Goal: Task Accomplishment & Management: Manage account settings

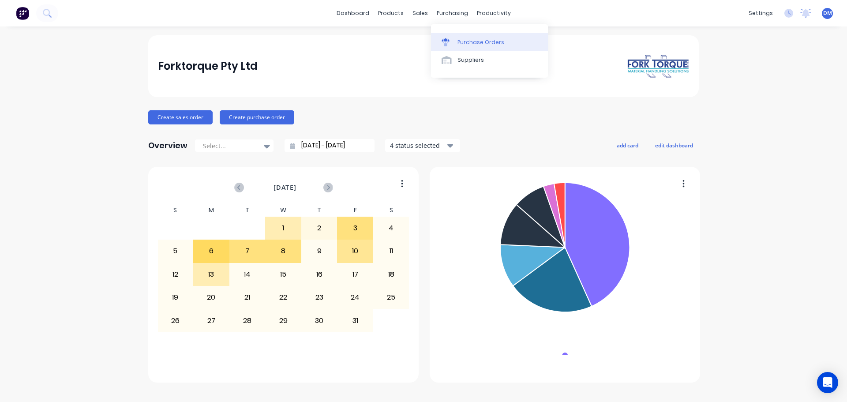
click at [464, 37] on link "Purchase Orders" at bounding box center [489, 42] width 117 height 18
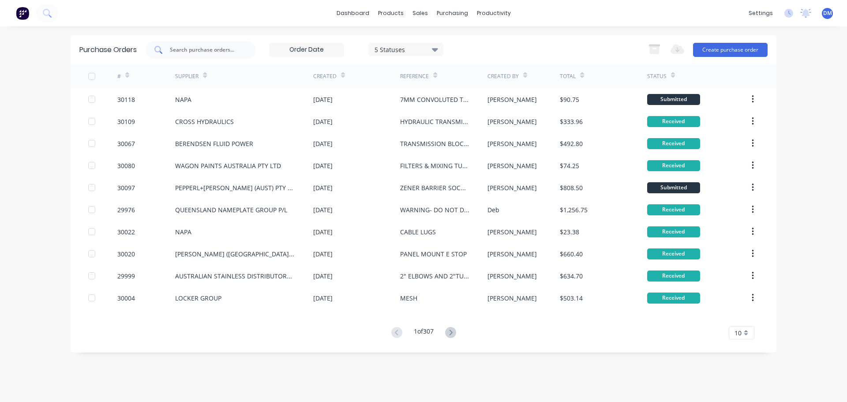
click at [206, 49] on input "text" at bounding box center [205, 49] width 73 height 9
type input "30019"
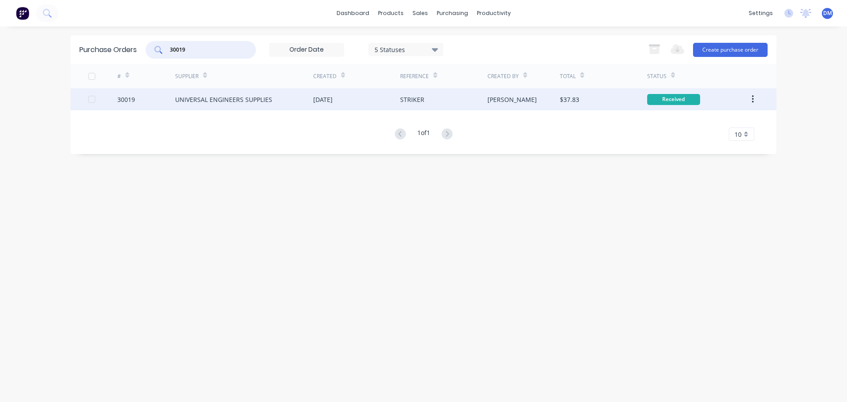
click at [352, 100] on div "[DATE]" at bounding box center [356, 99] width 87 height 22
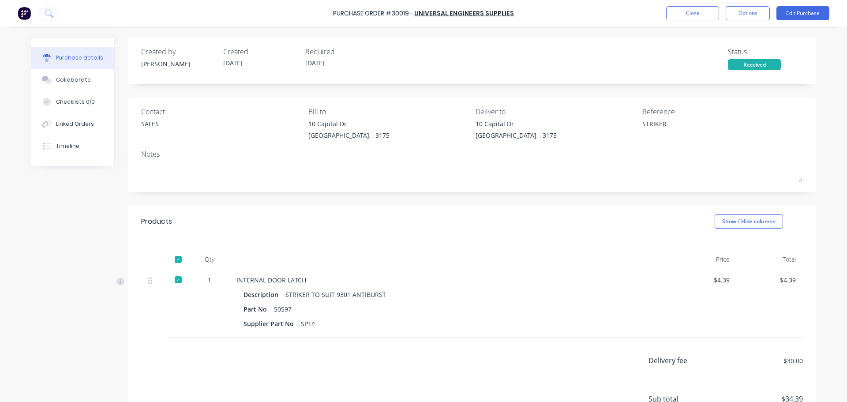
type textarea "x"
click at [685, 11] on button "Close" at bounding box center [692, 13] width 53 height 14
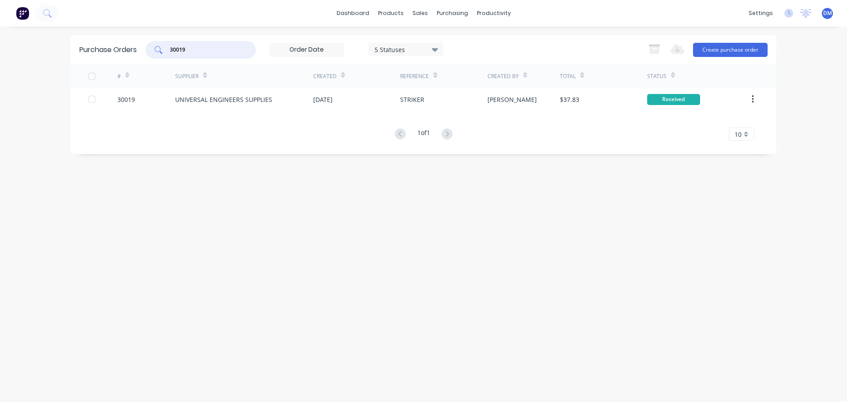
drag, startPoint x: 190, startPoint y: 49, endPoint x: 64, endPoint y: 41, distance: 126.0
click at [64, 41] on div "dashboard products sales purchasing productivity dashboard products Product Cat…" at bounding box center [423, 201] width 847 height 402
type input "30022"
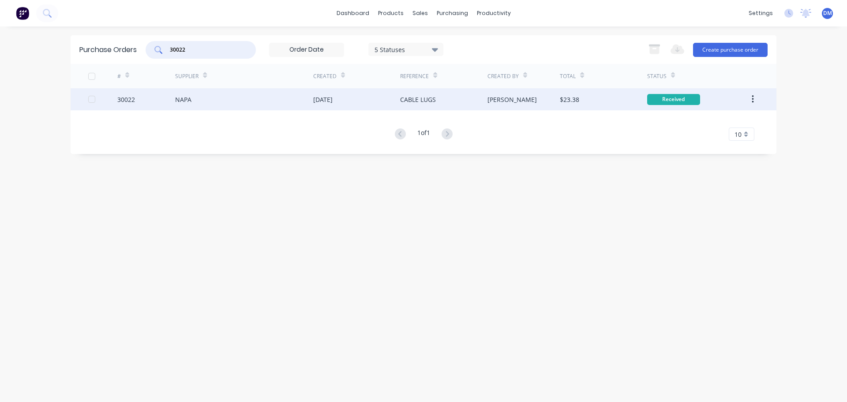
click at [333, 98] on div "[DATE]" at bounding box center [322, 99] width 19 height 9
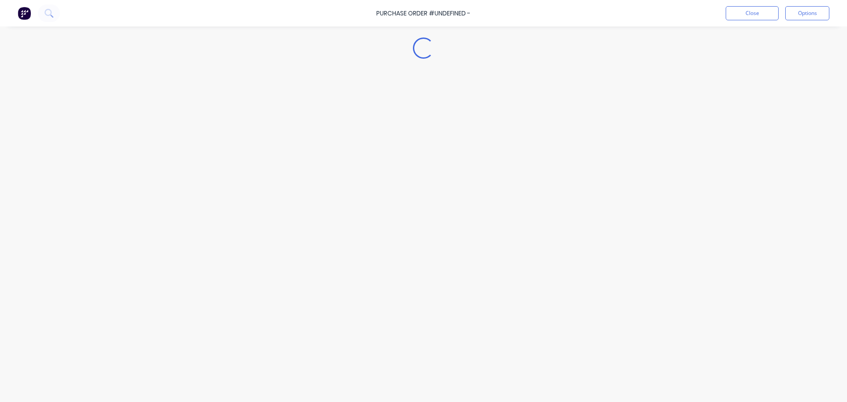
type textarea "x"
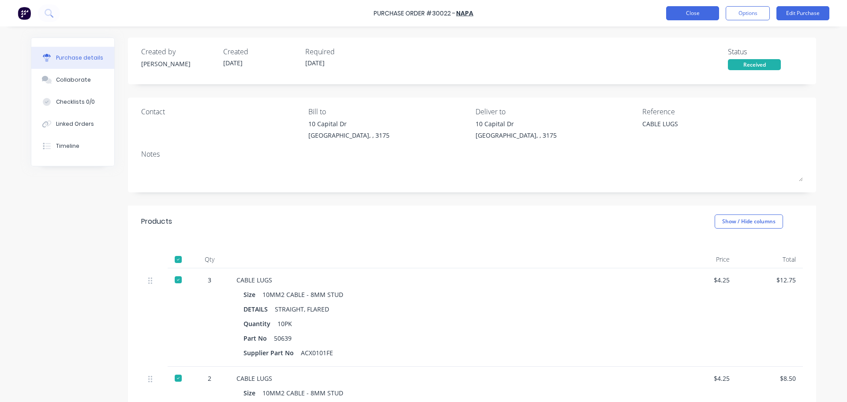
click at [676, 12] on button "Close" at bounding box center [692, 13] width 53 height 14
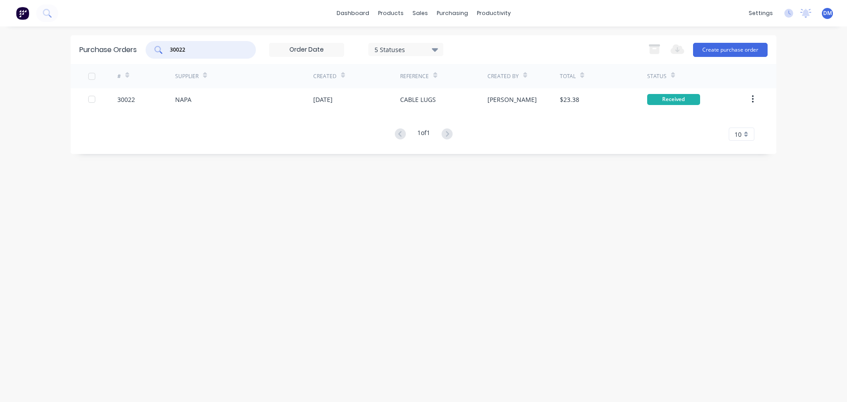
drag, startPoint x: 198, startPoint y: 51, endPoint x: 61, endPoint y: 64, distance: 137.4
click at [61, 64] on div "dashboard products sales purchasing productivity dashboard products Product Cat…" at bounding box center [423, 201] width 847 height 402
type input "30026"
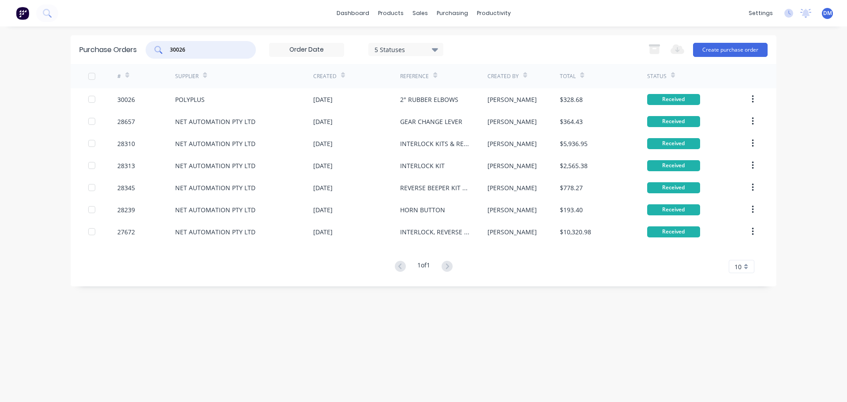
click at [326, 101] on div "[DATE]" at bounding box center [322, 99] width 19 height 9
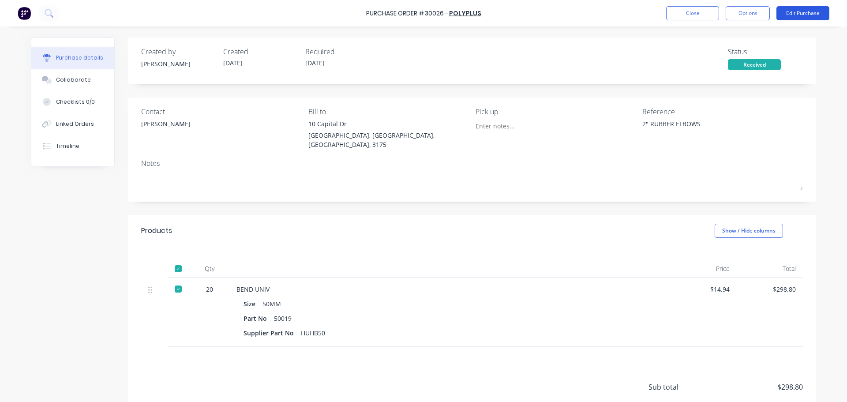
click at [798, 10] on button "Edit Purchase" at bounding box center [802, 13] width 53 height 14
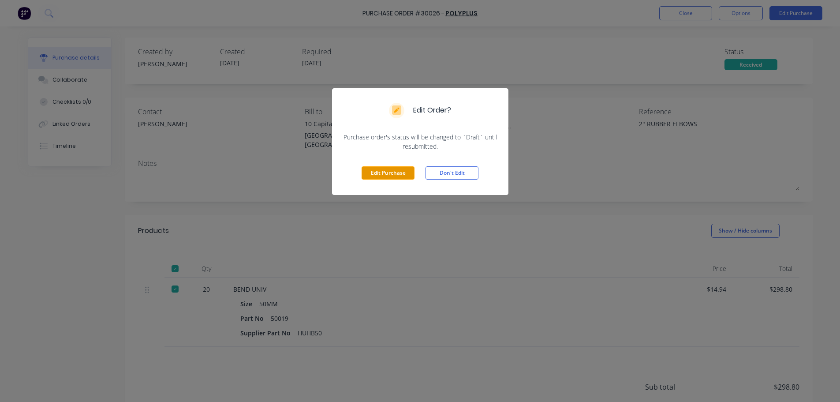
click at [404, 170] on button "Edit Purchase" at bounding box center [388, 172] width 53 height 13
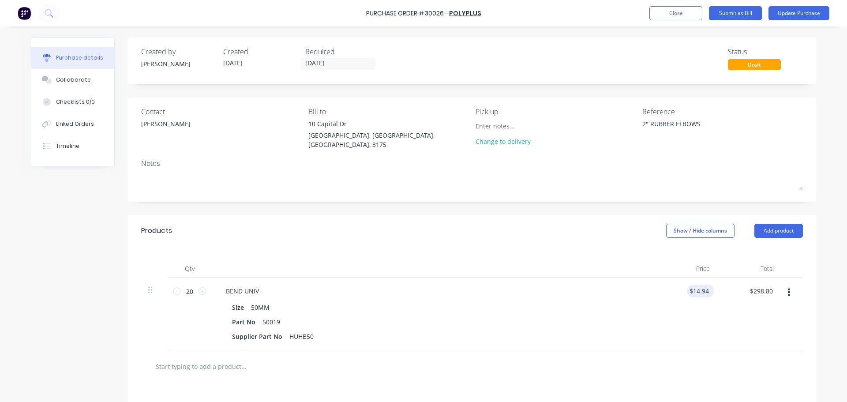
type textarea "x"
drag, startPoint x: 705, startPoint y: 288, endPoint x: 675, endPoint y: 284, distance: 30.2
click at [676, 287] on div "14.94 14.94" at bounding box center [685, 313] width 64 height 73
type input "14.50"
type textarea "x"
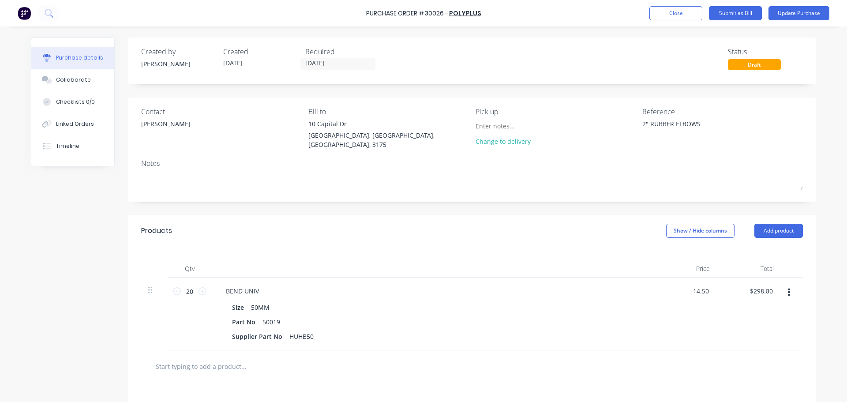
type input "$14.50"
type input "290.00"
type textarea "x"
type input "$290.00"
click at [791, 10] on button "Update Purchase" at bounding box center [798, 13] width 61 height 14
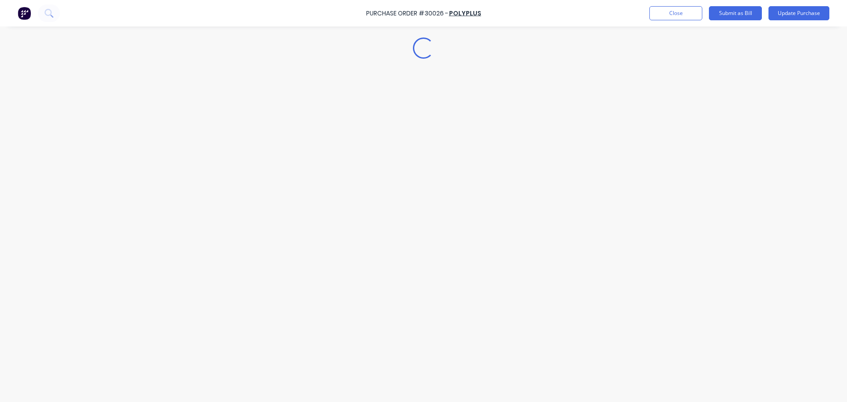
type textarea "x"
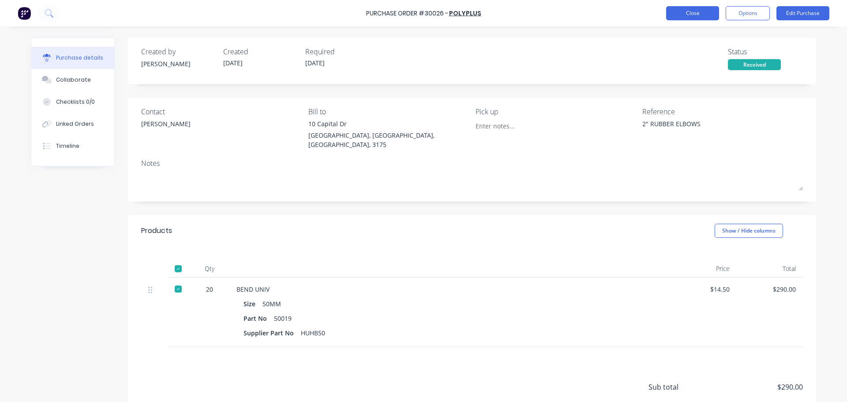
click at [678, 14] on button "Close" at bounding box center [692, 13] width 53 height 14
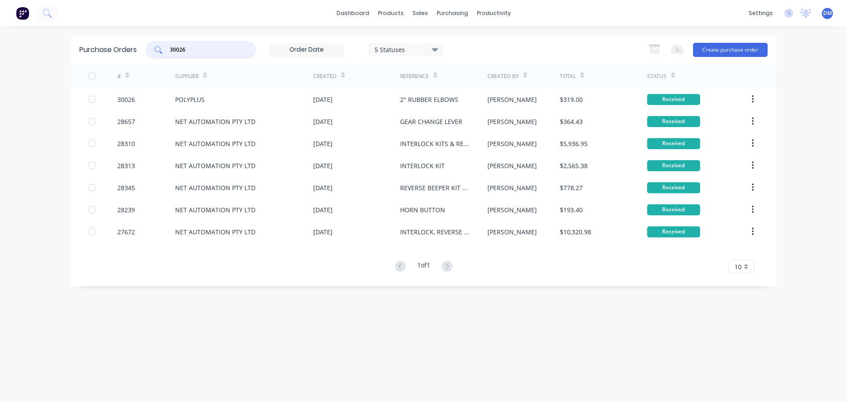
drag, startPoint x: 195, startPoint y: 45, endPoint x: 59, endPoint y: 53, distance: 136.1
click at [60, 54] on div "dashboard products sales purchasing productivity dashboard products Product Cat…" at bounding box center [423, 201] width 847 height 402
type input "3"
type input "29969"
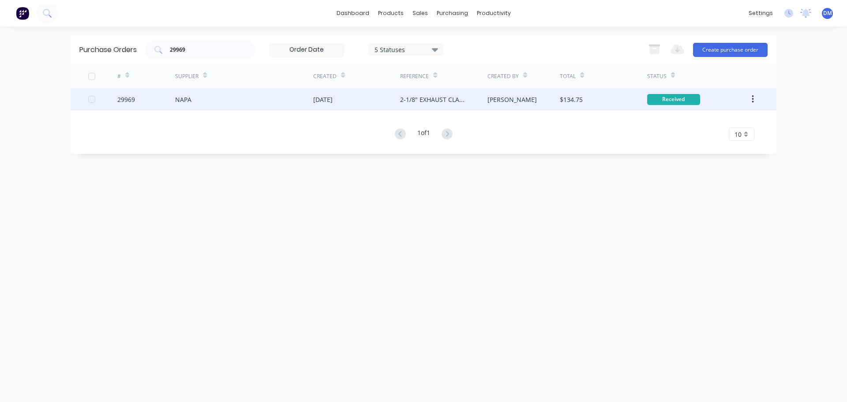
click at [326, 102] on div "[DATE]" at bounding box center [322, 99] width 19 height 9
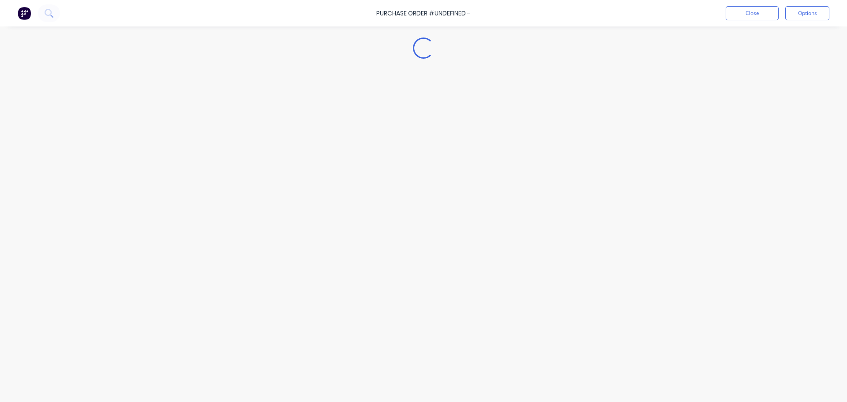
type textarea "x"
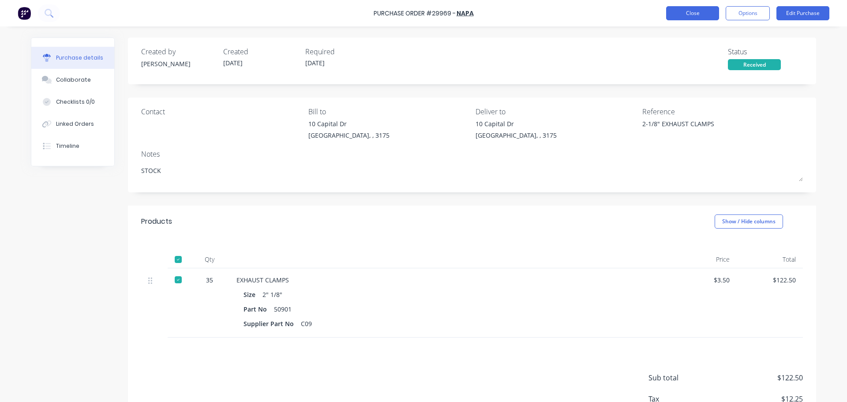
click at [701, 15] on button "Close" at bounding box center [692, 13] width 53 height 14
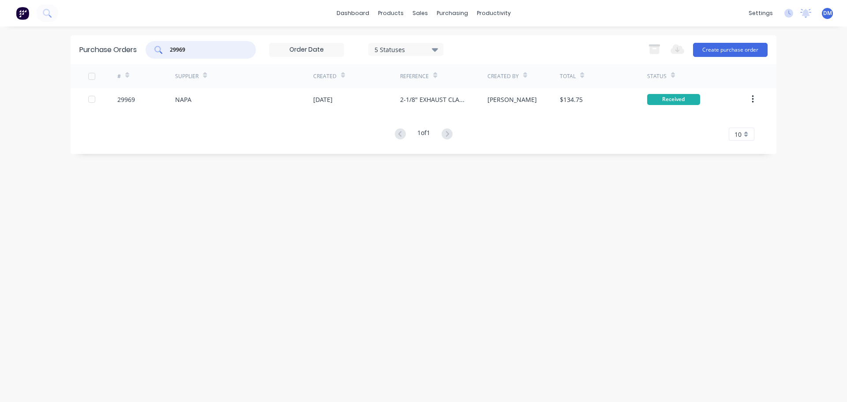
drag, startPoint x: 217, startPoint y: 50, endPoint x: 99, endPoint y: 46, distance: 118.7
click at [112, 46] on div "Purchase Orders 29969 5 Statuses 5 Statuses Export to Excel (XLSX) Create purch…" at bounding box center [424, 49] width 706 height 29
type input "30025"
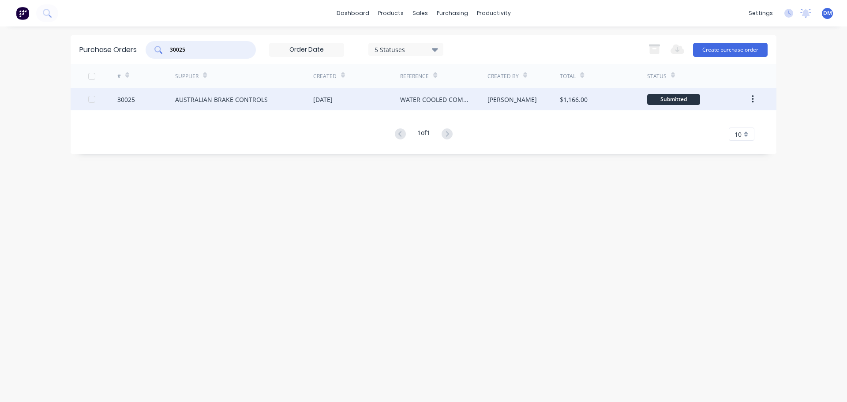
click at [417, 99] on div "WATER COOLED COMPRESSOR" at bounding box center [434, 99] width 69 height 9
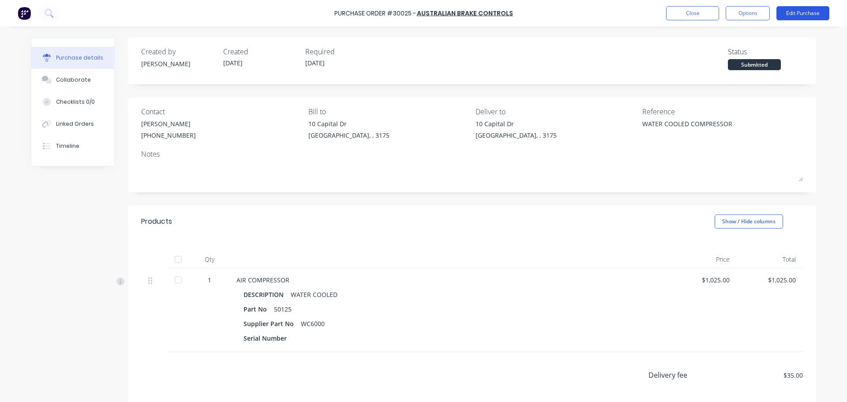
click at [805, 9] on button "Edit Purchase" at bounding box center [802, 13] width 53 height 14
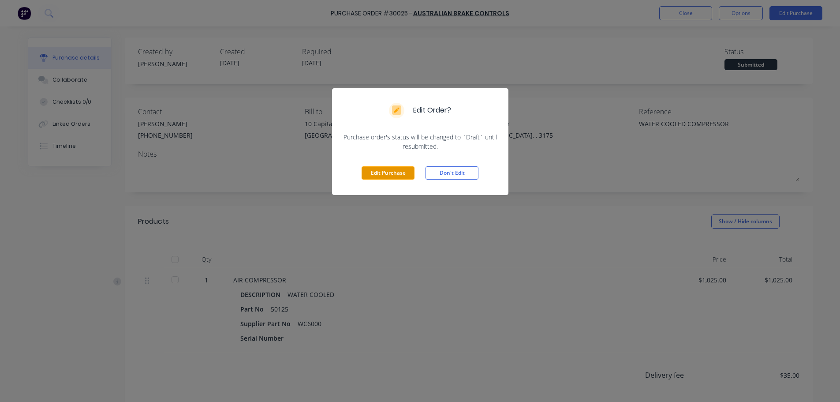
click at [394, 172] on button "Edit Purchase" at bounding box center [388, 172] width 53 height 13
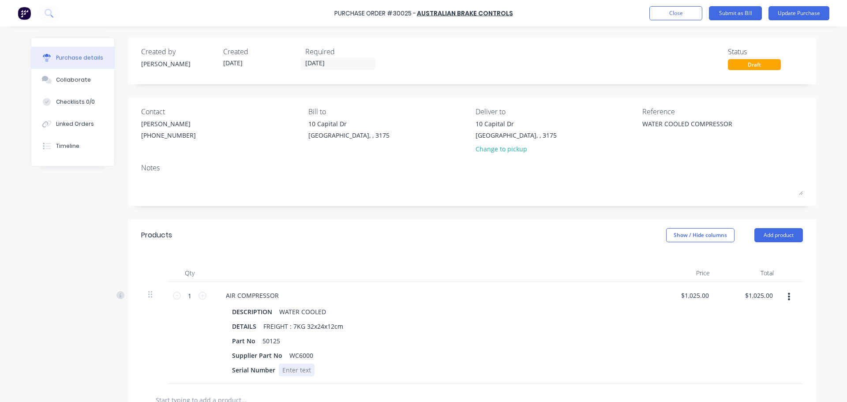
type textarea "x"
click at [300, 367] on div at bounding box center [297, 369] width 36 height 13
click at [783, 14] on button "Update Purchase" at bounding box center [798, 13] width 61 height 14
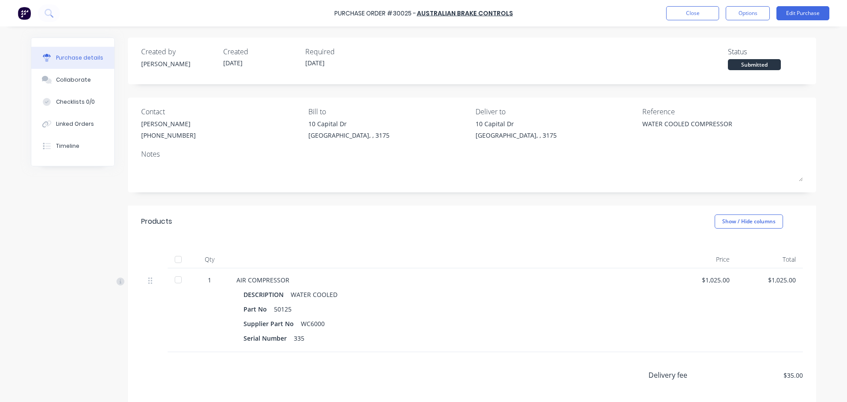
click at [172, 260] on div at bounding box center [178, 260] width 18 height 18
type textarea "x"
click at [62, 124] on div "Linked Orders" at bounding box center [75, 124] width 38 height 8
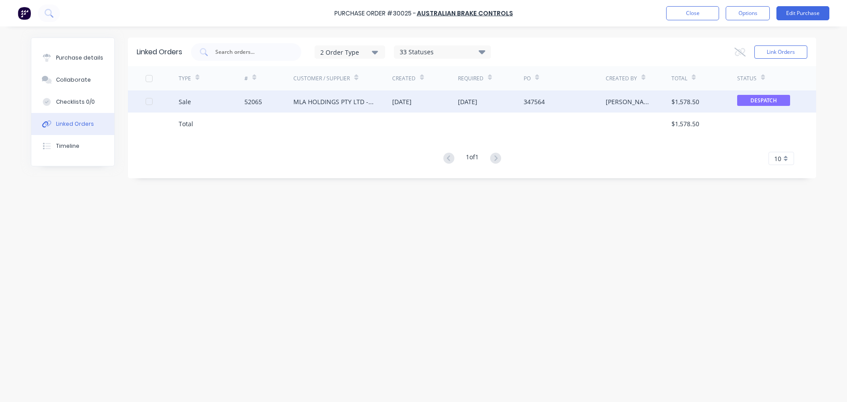
click at [341, 101] on div "MLA HOLDINGS PTY LTD - [GEOGRAPHIC_DATA]" at bounding box center [333, 101] width 81 height 9
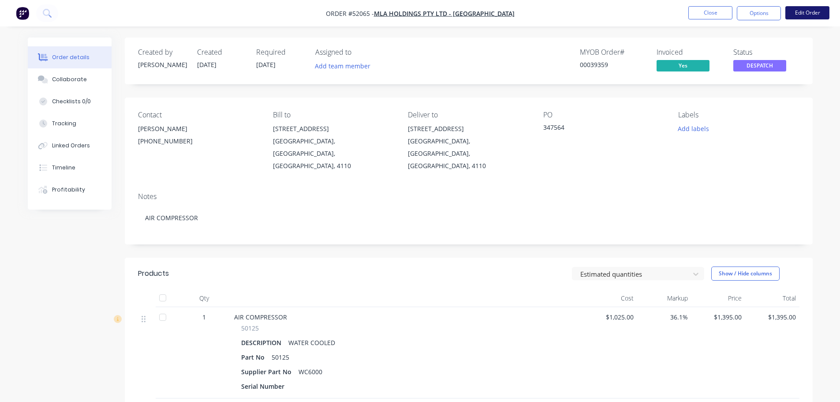
click at [796, 13] on button "Edit Order" at bounding box center [808, 12] width 44 height 13
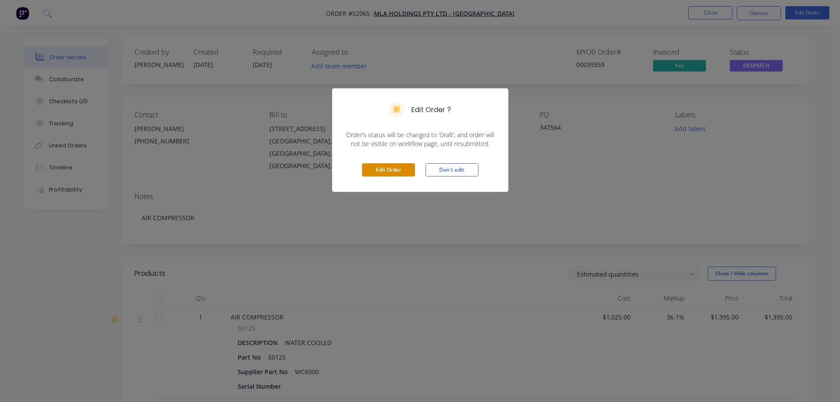
click at [391, 171] on button "Edit Order" at bounding box center [388, 169] width 53 height 13
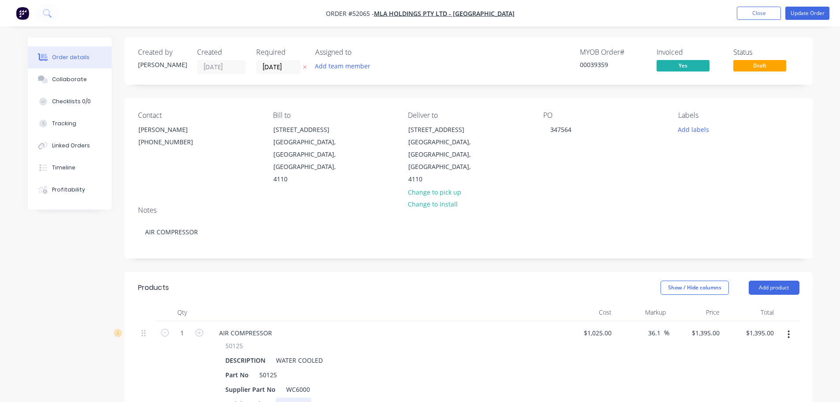
click at [290, 397] on div at bounding box center [294, 403] width 36 height 13
click at [800, 11] on button "Update Order" at bounding box center [808, 13] width 44 height 13
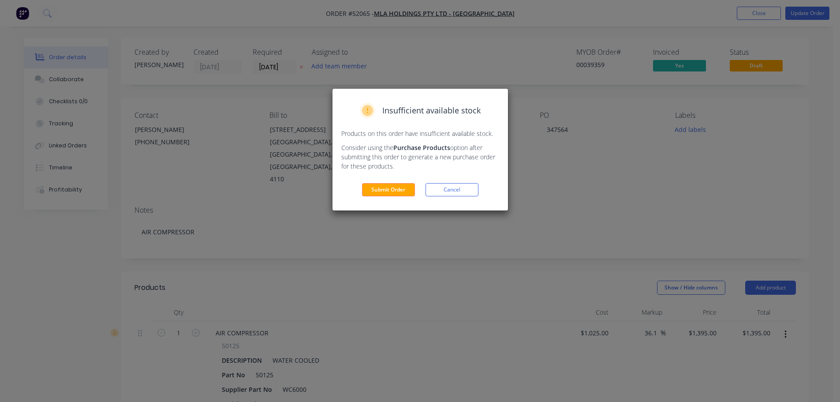
click at [386, 192] on button "Submit Order" at bounding box center [388, 189] width 53 height 13
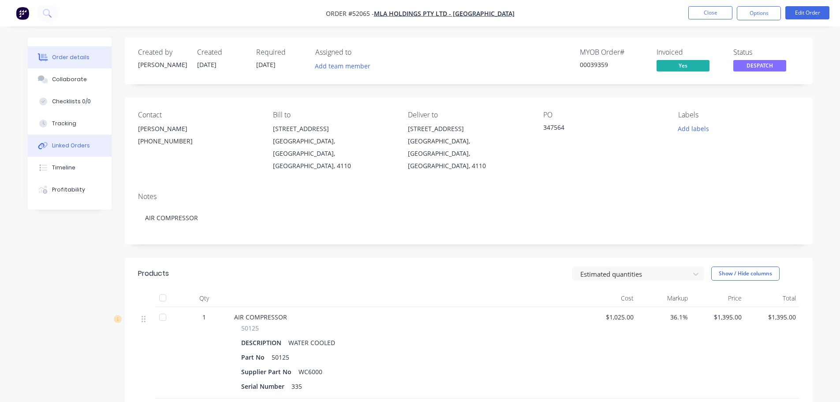
click at [60, 148] on div "Linked Orders" at bounding box center [71, 146] width 38 height 8
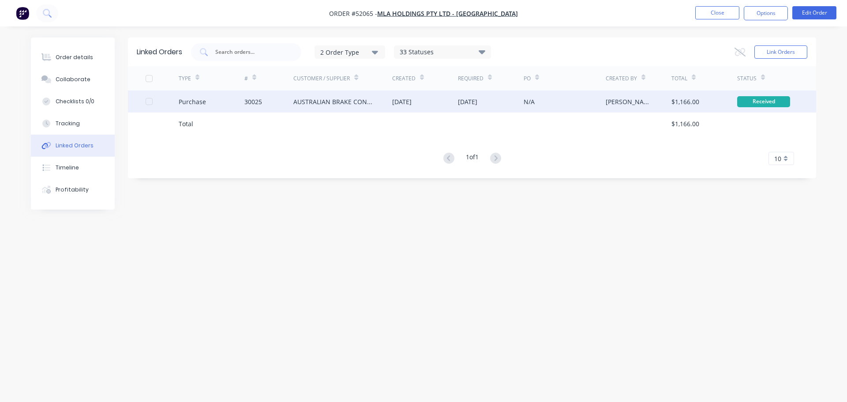
click at [391, 101] on div "AUSTRALIAN BRAKE CONTROLS" at bounding box center [342, 101] width 99 height 22
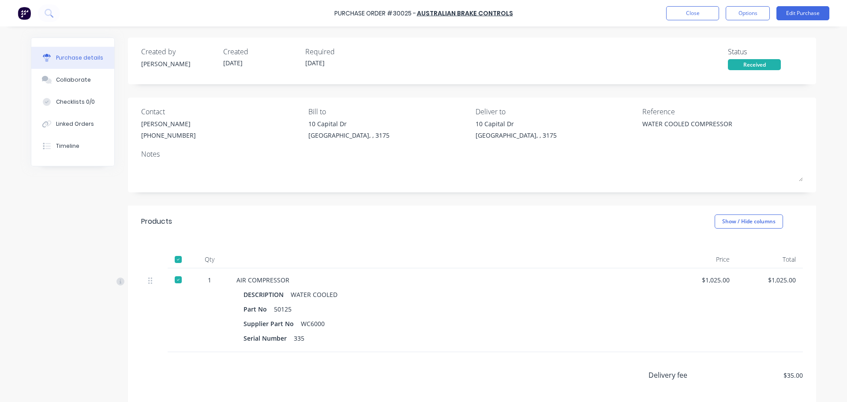
type textarea "x"
click at [692, 11] on button "Close" at bounding box center [692, 13] width 53 height 14
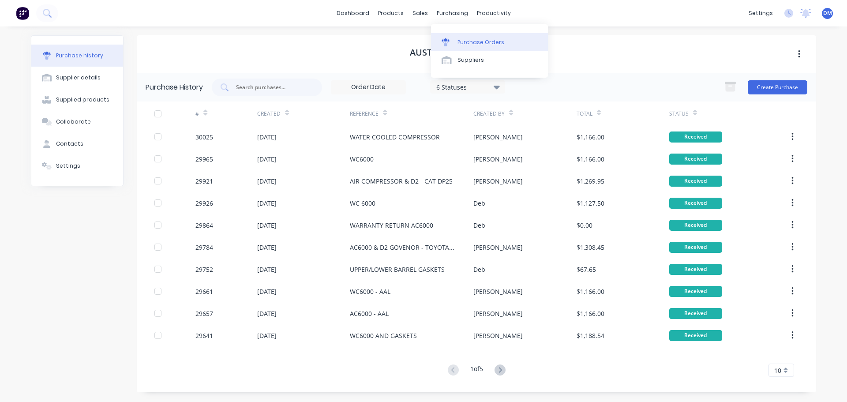
click at [467, 40] on div "Purchase Orders" at bounding box center [480, 42] width 47 height 8
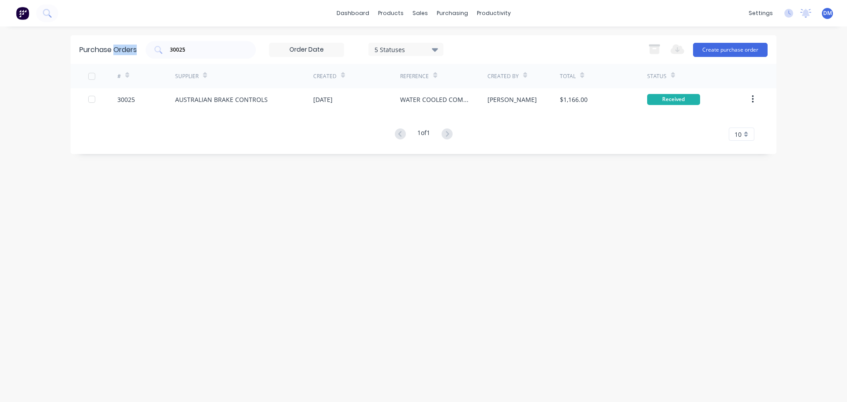
drag, startPoint x: 185, startPoint y: 50, endPoint x: 88, endPoint y: 60, distance: 97.0
click at [94, 60] on div "Purchase Orders 30025 5 Statuses 5 Statuses Export to Excel (XLSX) Create purch…" at bounding box center [424, 49] width 706 height 29
click at [201, 49] on input "30025" at bounding box center [205, 49] width 73 height 9
click at [180, 52] on input "30025" at bounding box center [205, 49] width 73 height 9
click at [178, 52] on input "30025" at bounding box center [205, 49] width 73 height 9
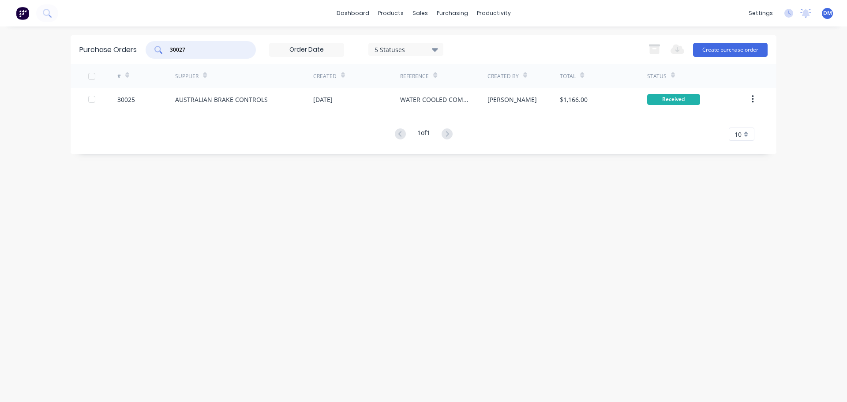
type input "30027"
click at [322, 98] on div "[DATE]" at bounding box center [322, 99] width 19 height 9
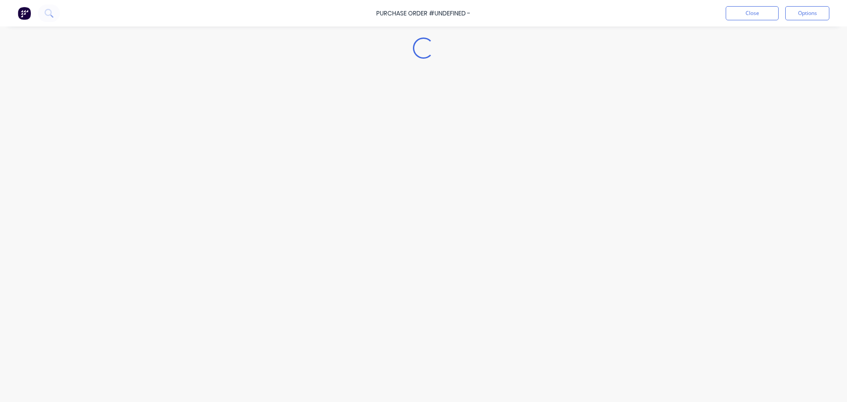
type textarea "x"
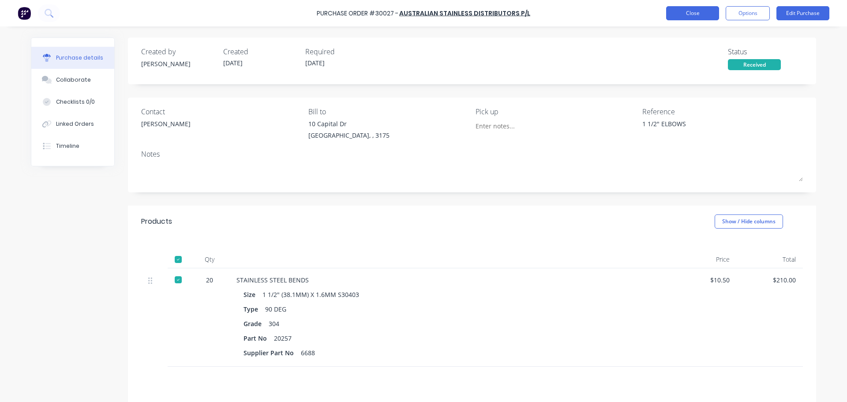
click at [689, 15] on button "Close" at bounding box center [692, 13] width 53 height 14
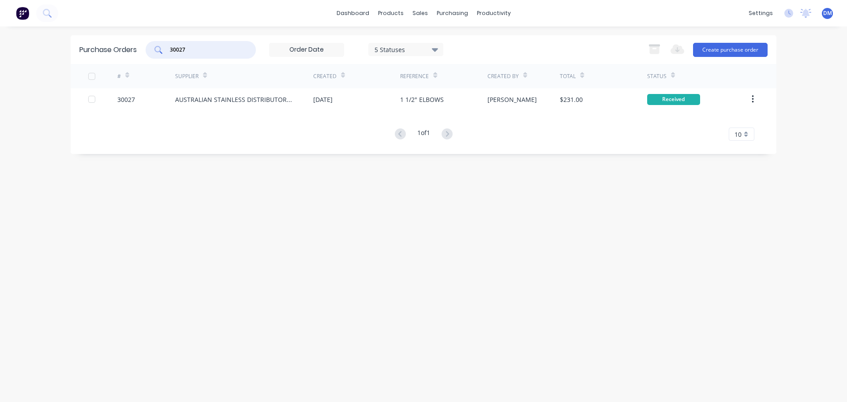
drag, startPoint x: 206, startPoint y: 52, endPoint x: 132, endPoint y: 37, distance: 75.5
click at [132, 37] on div "Purchase Orders 30027 5 Statuses 5 Statuses Export to Excel (XLSX) Create purch…" at bounding box center [424, 49] width 706 height 29
type input "30029"
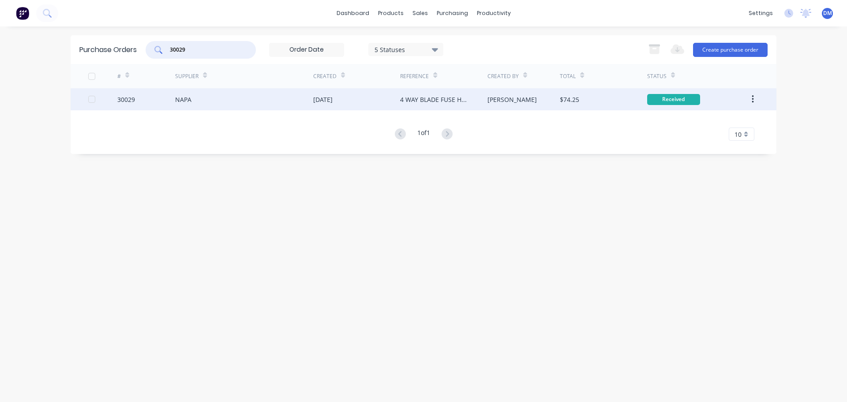
click at [381, 101] on div "[DATE]" at bounding box center [356, 99] width 87 height 22
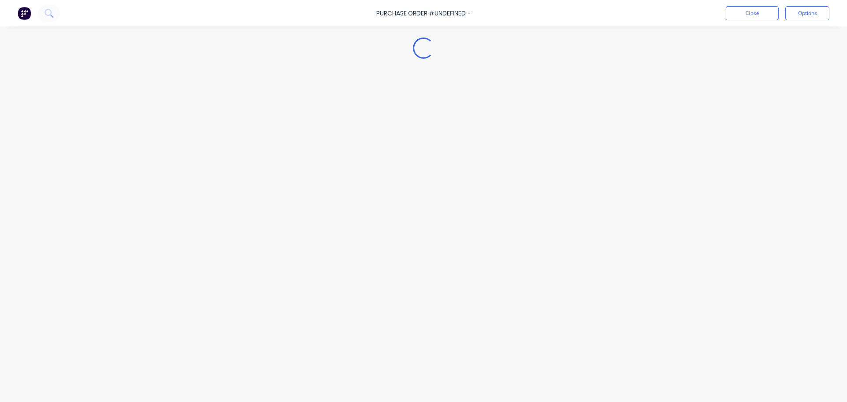
type textarea "x"
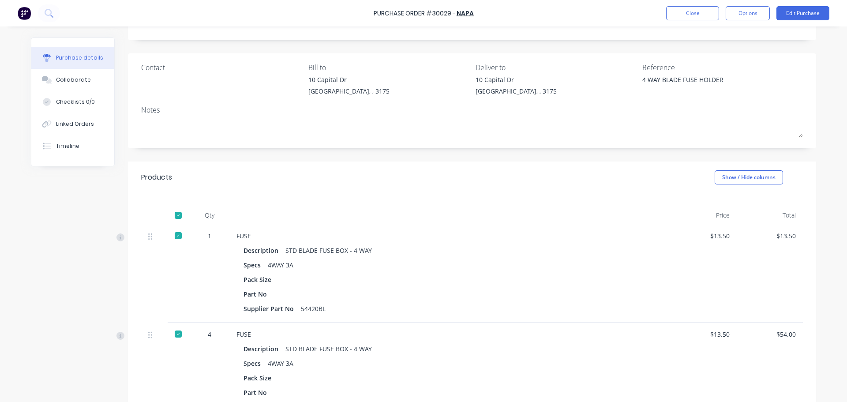
scroll to position [88, 0]
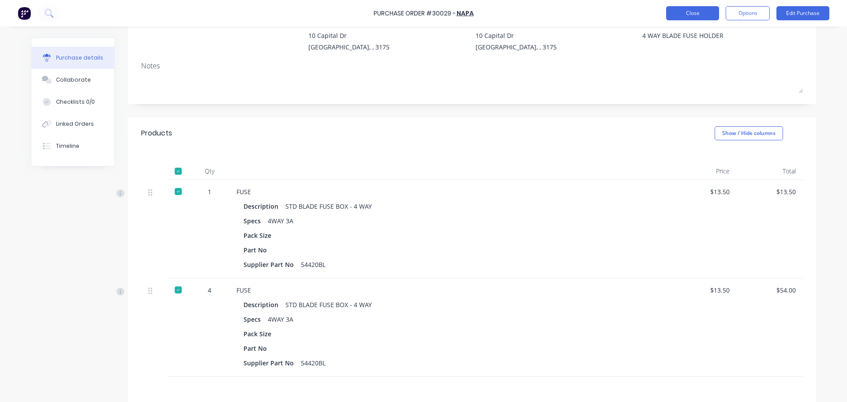
click at [670, 17] on button "Close" at bounding box center [692, 13] width 53 height 14
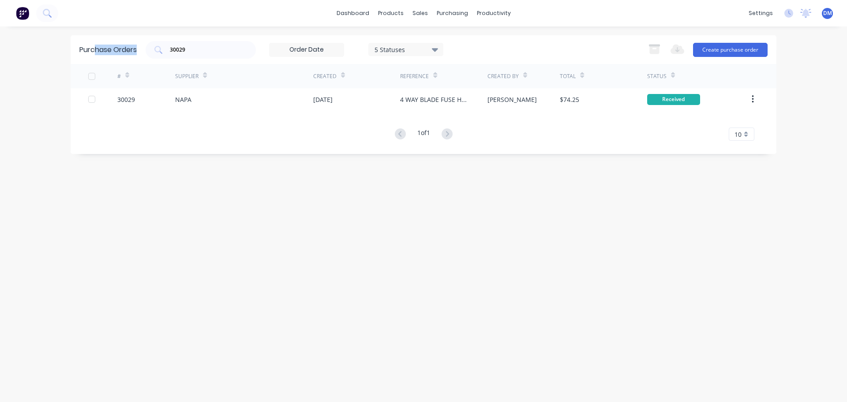
drag, startPoint x: 204, startPoint y: 42, endPoint x: 85, endPoint y: 42, distance: 118.7
click at [88, 42] on div "Purchase Orders 30029 5 Statuses 5 Statuses Export to Excel (XLSX) Create purch…" at bounding box center [424, 49] width 706 height 29
click at [202, 47] on input "30029" at bounding box center [205, 49] width 73 height 9
type input "30009"
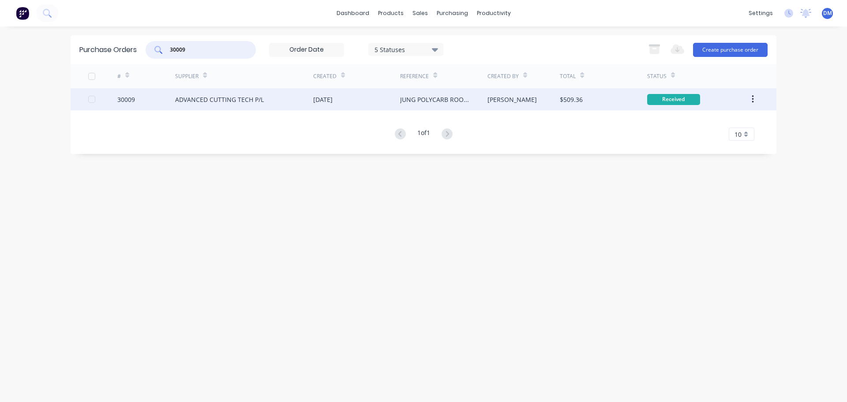
click at [333, 103] on div "[DATE]" at bounding box center [322, 99] width 19 height 9
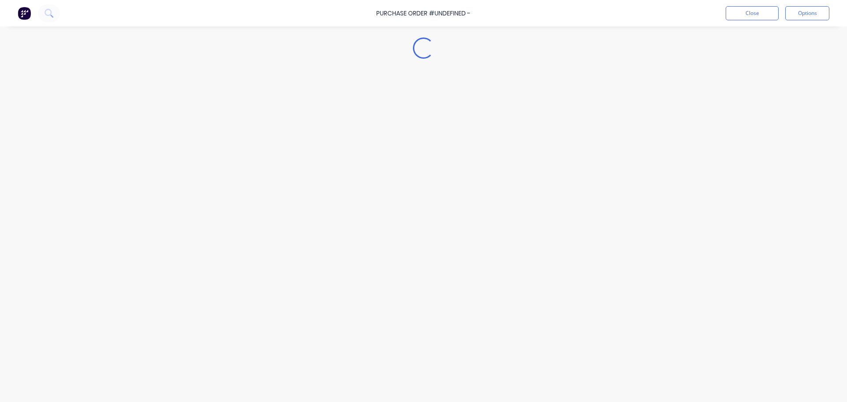
type textarea "x"
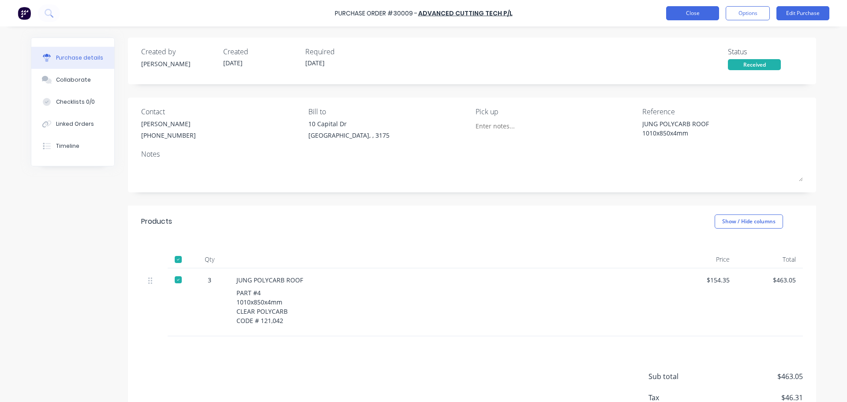
click at [692, 15] on button "Close" at bounding box center [692, 13] width 53 height 14
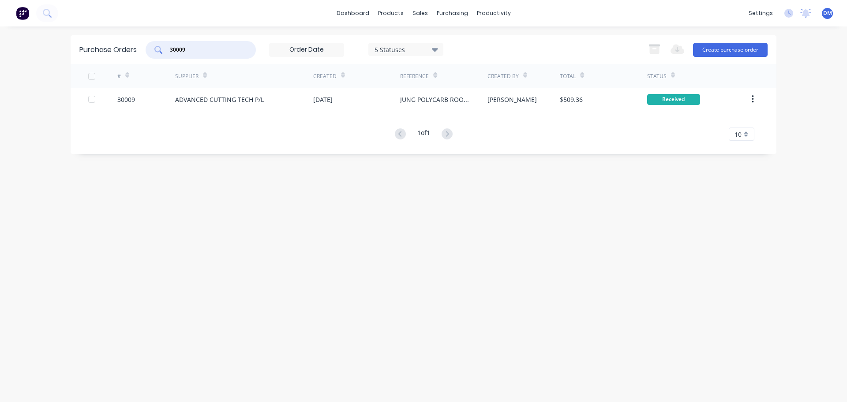
drag, startPoint x: 181, startPoint y: 48, endPoint x: 13, endPoint y: 47, distance: 168.1
click at [13, 47] on div "dashboard products sales purchasing productivity dashboard products Product Cat…" at bounding box center [423, 201] width 847 height 402
type input "30014"
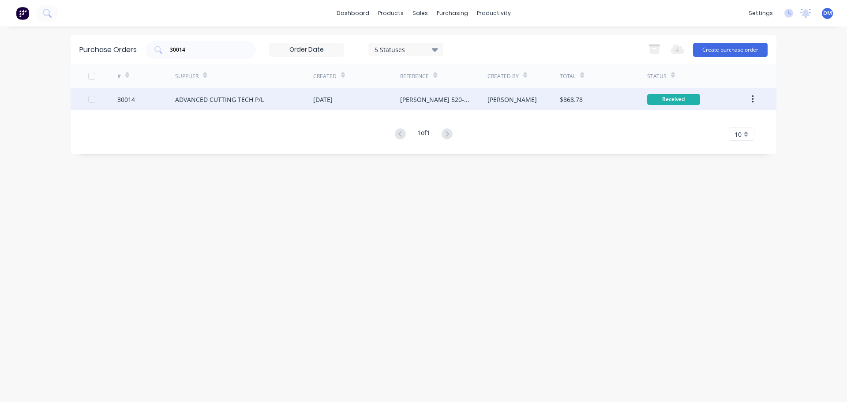
click at [333, 98] on div "[DATE]" at bounding box center [322, 99] width 19 height 9
type textarea "x"
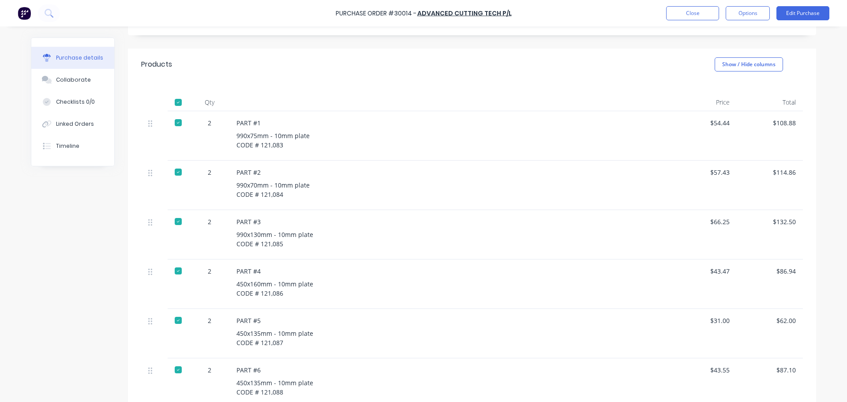
scroll to position [132, 0]
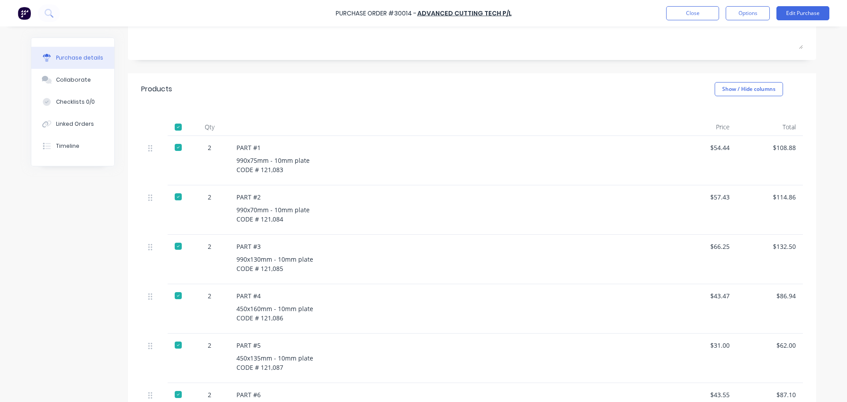
click at [683, 4] on div "Purchase Order #30014 - ADVANCED CUTTING TECH P/L Close Options Edit Purchase" at bounding box center [423, 13] width 847 height 26
click at [701, 15] on button "Close" at bounding box center [692, 13] width 53 height 14
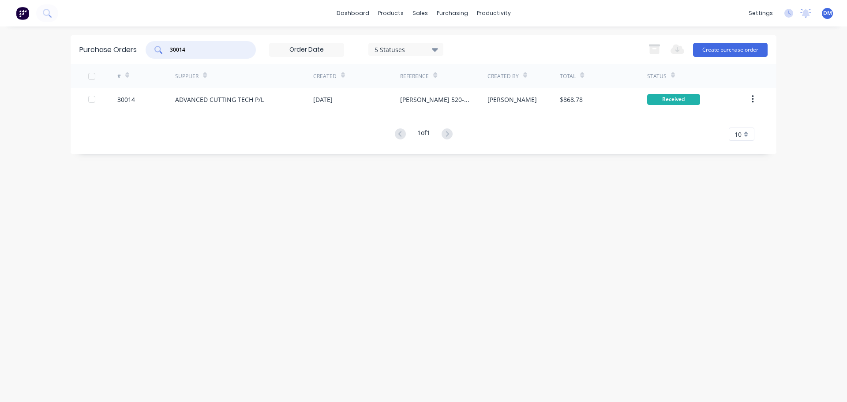
drag, startPoint x: 200, startPoint y: 49, endPoint x: 157, endPoint y: 52, distance: 43.0
click at [157, 52] on div "30014" at bounding box center [201, 50] width 110 height 18
type input "29928"
click at [322, 98] on div "[DATE]" at bounding box center [322, 99] width 19 height 9
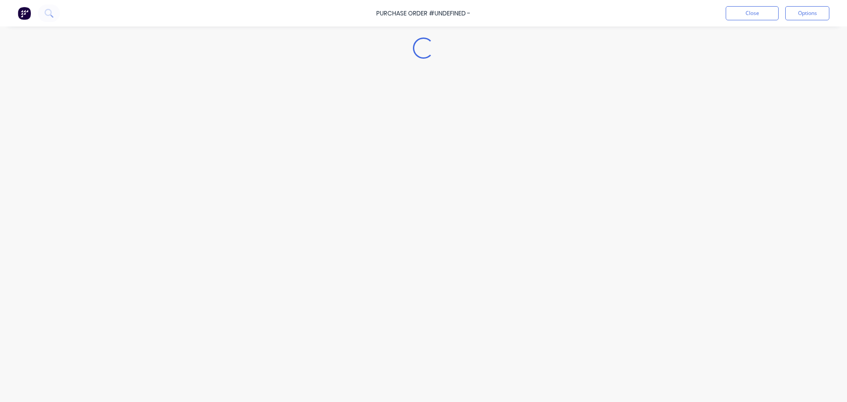
type textarea "x"
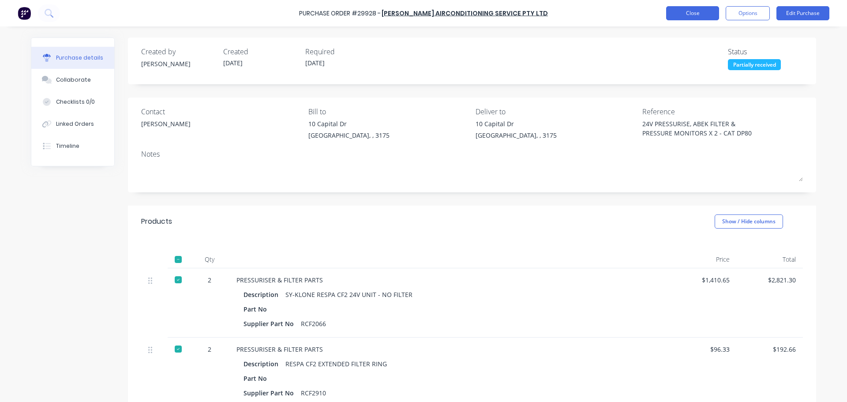
click at [678, 16] on button "Close" at bounding box center [692, 13] width 53 height 14
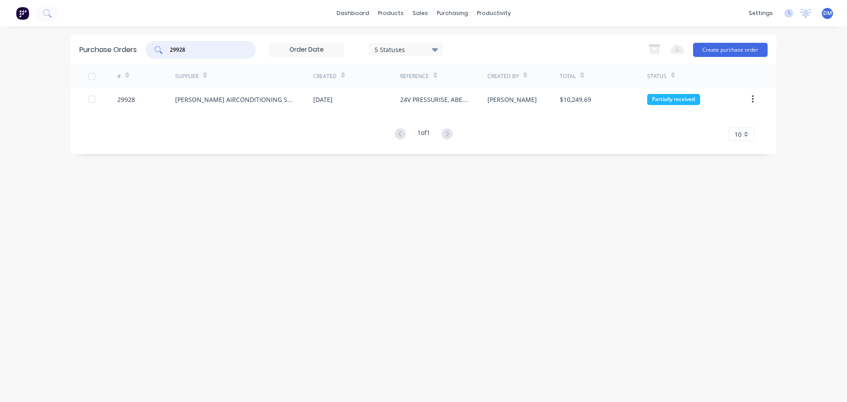
drag, startPoint x: 207, startPoint y: 51, endPoint x: 170, endPoint y: 41, distance: 38.3
click at [170, 41] on div "29928" at bounding box center [201, 50] width 110 height 18
type input "30030"
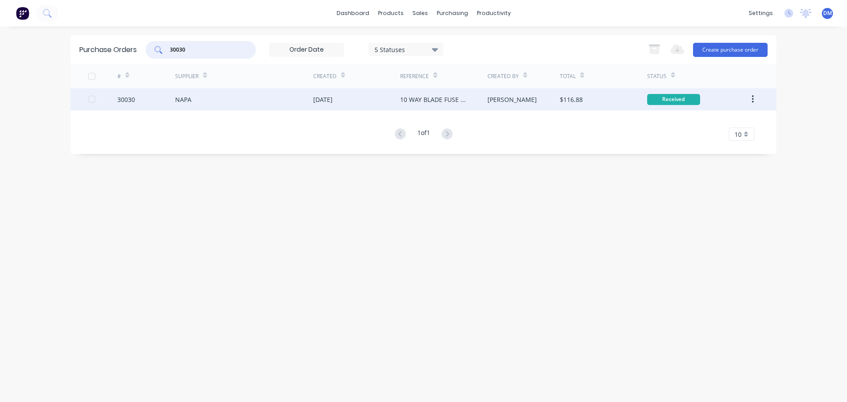
click at [332, 102] on div "[DATE]" at bounding box center [322, 99] width 19 height 9
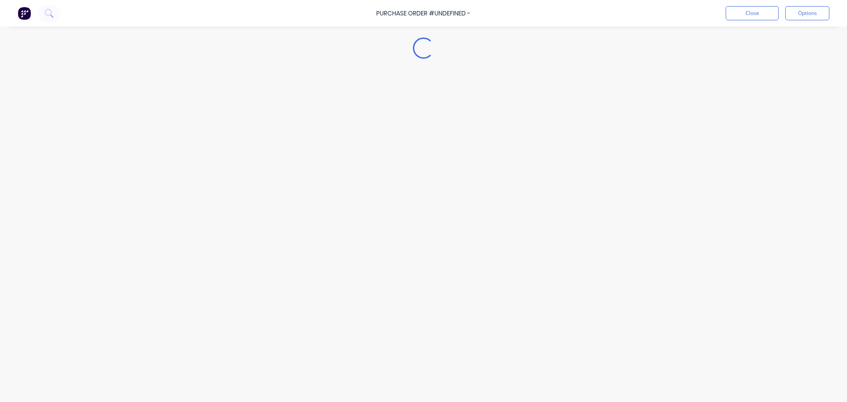
type textarea "x"
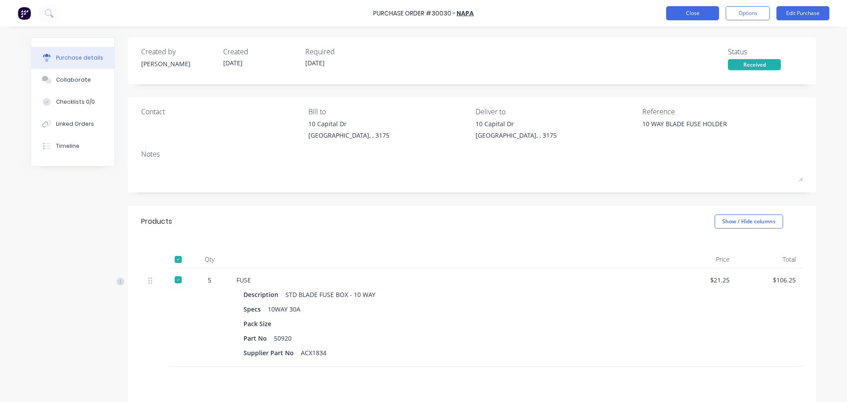
click at [700, 12] on button "Close" at bounding box center [692, 13] width 53 height 14
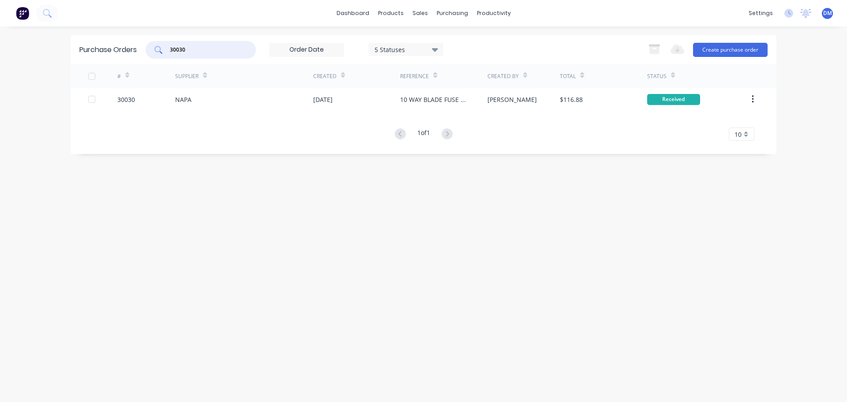
drag, startPoint x: 200, startPoint y: 46, endPoint x: 164, endPoint y: 46, distance: 36.2
click at [165, 46] on div "30030" at bounding box center [201, 50] width 110 height 18
type input "30007"
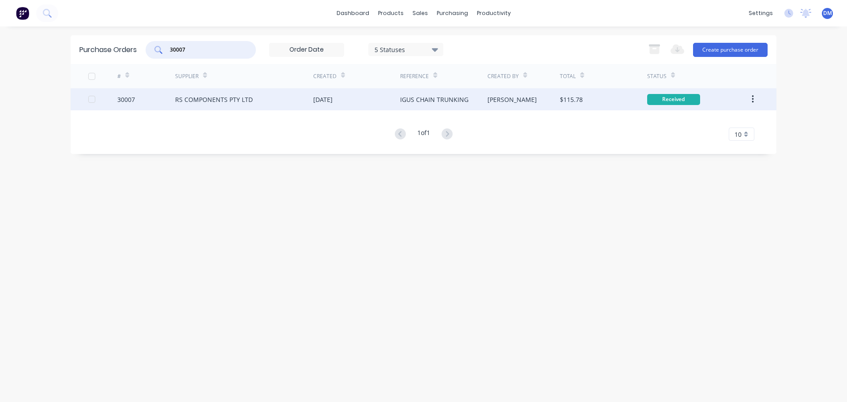
click at [353, 99] on div "[DATE]" at bounding box center [356, 99] width 87 height 22
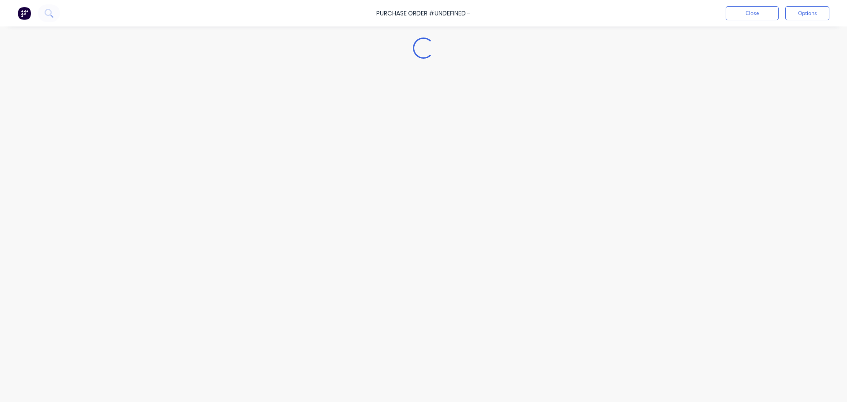
type textarea "x"
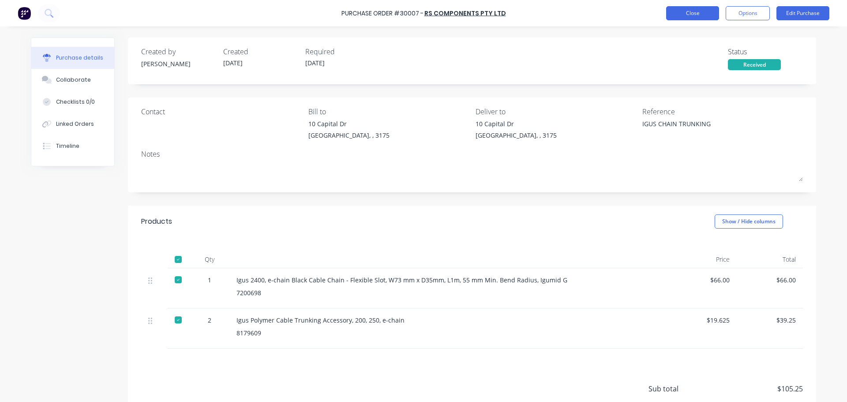
click at [681, 12] on button "Close" at bounding box center [692, 13] width 53 height 14
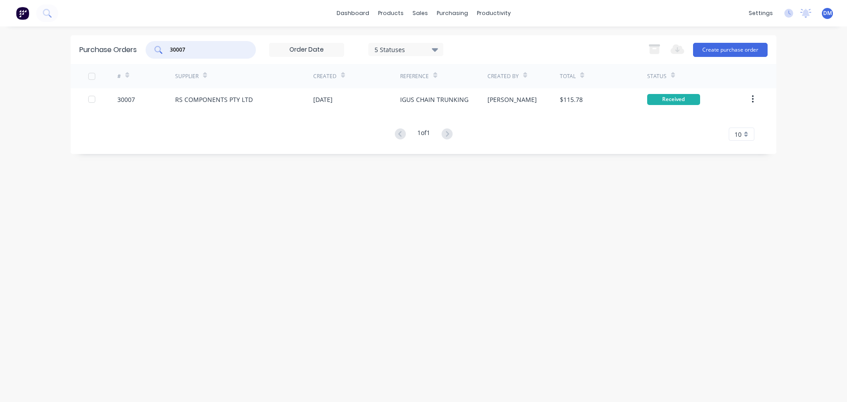
drag, startPoint x: 201, startPoint y: 48, endPoint x: 104, endPoint y: 50, distance: 97.1
click at [107, 51] on div "Purchase Orders 30007 5 Statuses 5 Statuses Export to Excel (XLSX) Create purch…" at bounding box center [424, 49] width 706 height 29
type input "30021"
click at [355, 99] on div "[DATE]" at bounding box center [356, 99] width 87 height 22
type textarea "x"
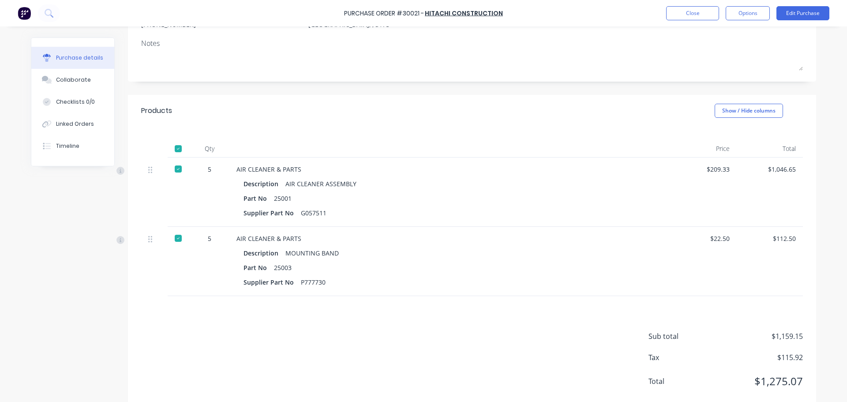
scroll to position [131, 0]
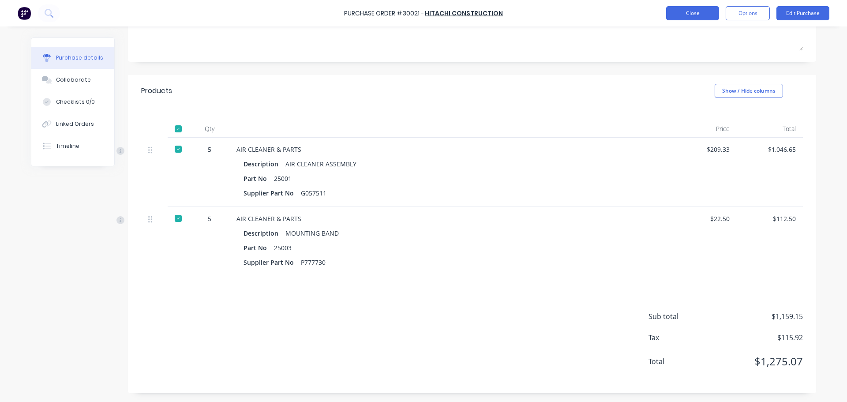
click at [689, 11] on button "Close" at bounding box center [692, 13] width 53 height 14
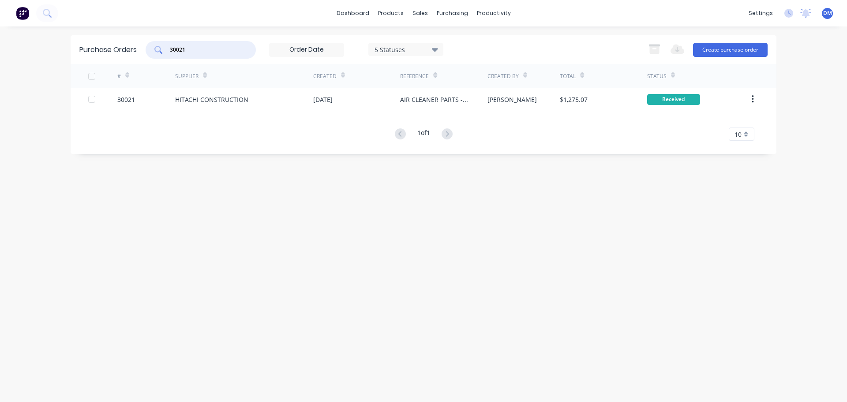
drag, startPoint x: 113, startPoint y: 53, endPoint x: 0, endPoint y: 66, distance: 113.7
click at [2, 66] on div "dashboard products sales purchasing productivity dashboard products Product Cat…" at bounding box center [423, 201] width 847 height 402
type input "30034"
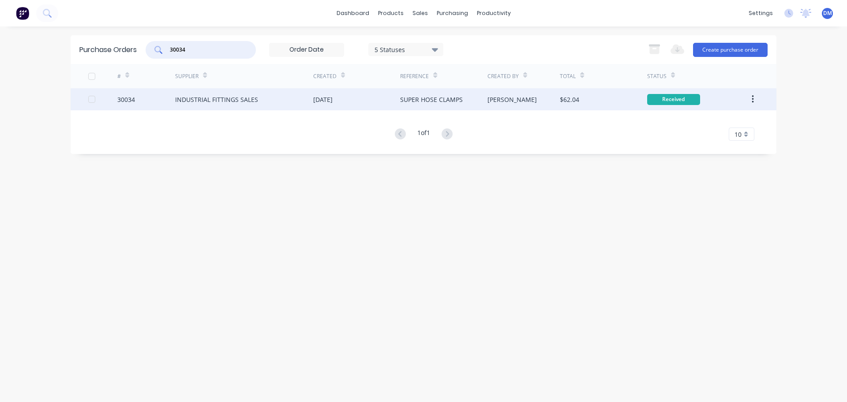
click at [311, 101] on div "INDUSTRIAL FITTINGS SALES" at bounding box center [244, 99] width 138 height 22
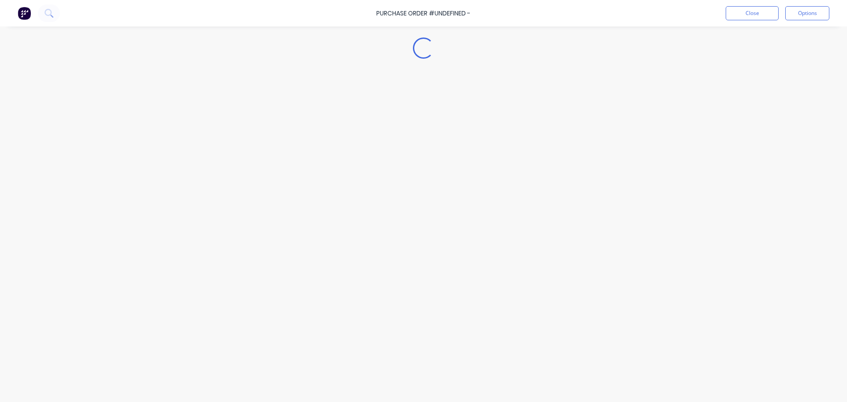
type textarea "x"
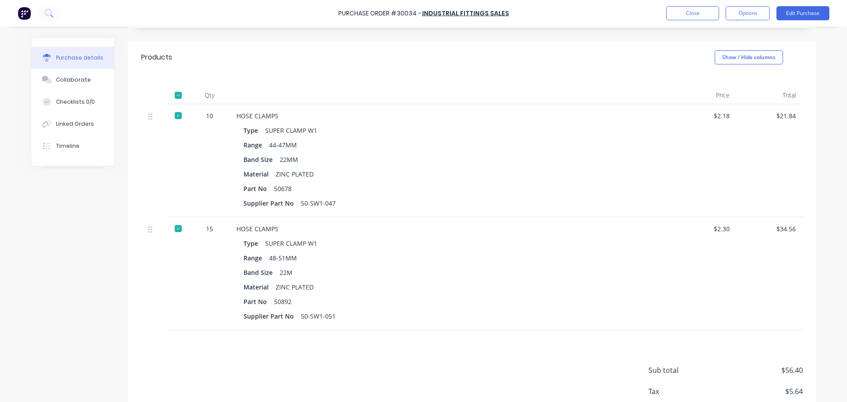
scroll to position [176, 0]
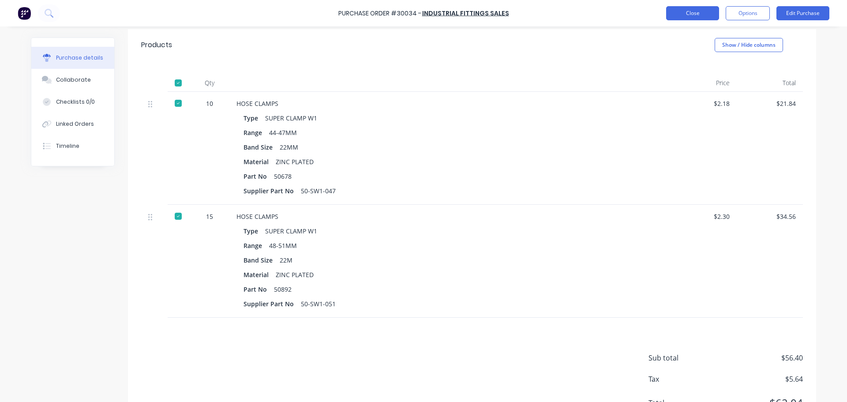
click at [678, 13] on button "Close" at bounding box center [692, 13] width 53 height 14
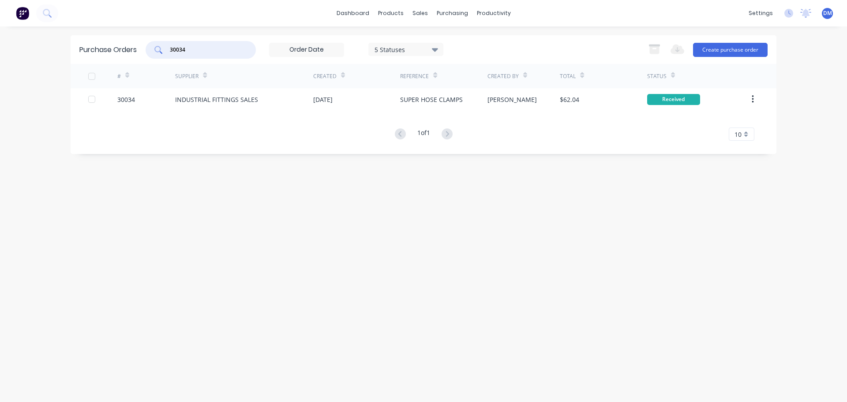
drag, startPoint x: 191, startPoint y: 50, endPoint x: 117, endPoint y: 52, distance: 74.6
click at [135, 50] on div "Purchase Orders 30034 5 Statuses 5 Statuses Export to Excel (XLSX) Create purch…" at bounding box center [424, 49] width 706 height 29
type input "30036"
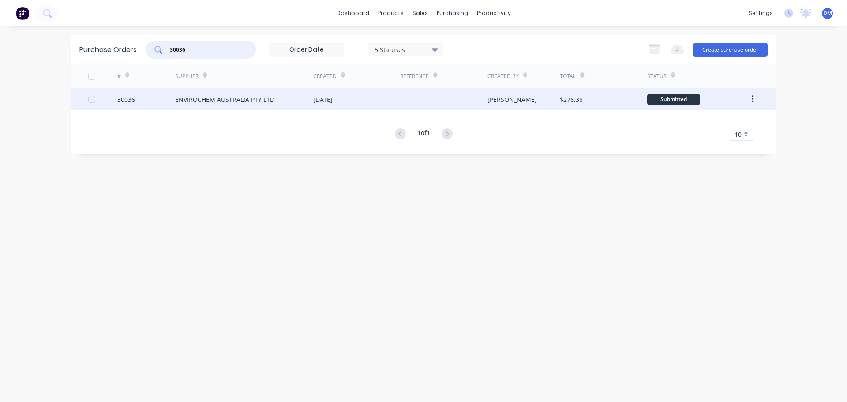
click at [358, 97] on div "[DATE]" at bounding box center [356, 99] width 87 height 22
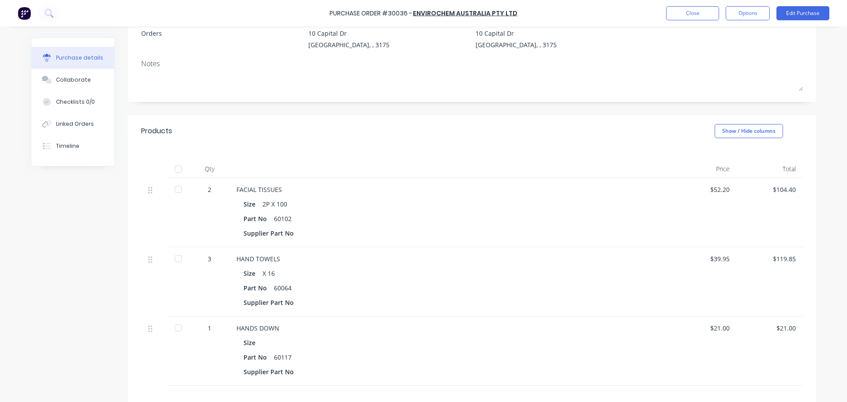
scroll to position [88, 0]
click at [175, 170] on div at bounding box center [178, 171] width 18 height 18
click at [676, 15] on button "Close" at bounding box center [692, 13] width 53 height 14
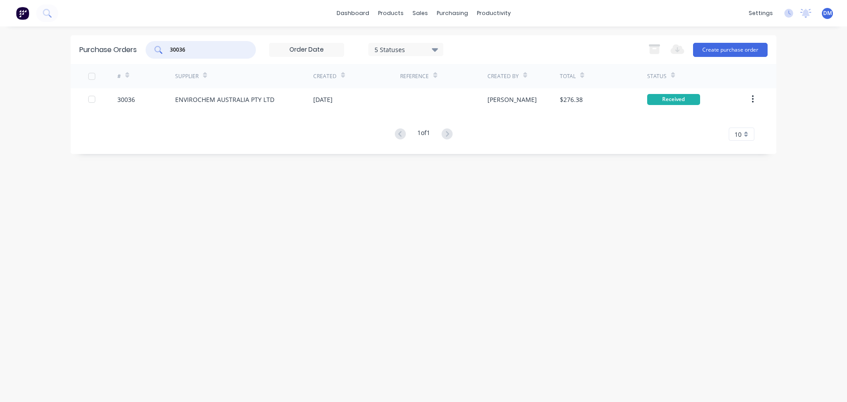
drag, startPoint x: 190, startPoint y: 49, endPoint x: 83, endPoint y: 45, distance: 106.8
click at [84, 45] on div "Purchase Orders 30036 5 Statuses 5 Statuses Export to Excel (XLSX) Create purch…" at bounding box center [424, 49] width 706 height 29
type input "30037"
click at [333, 96] on div "[DATE]" at bounding box center [322, 99] width 19 height 9
type textarea "x"
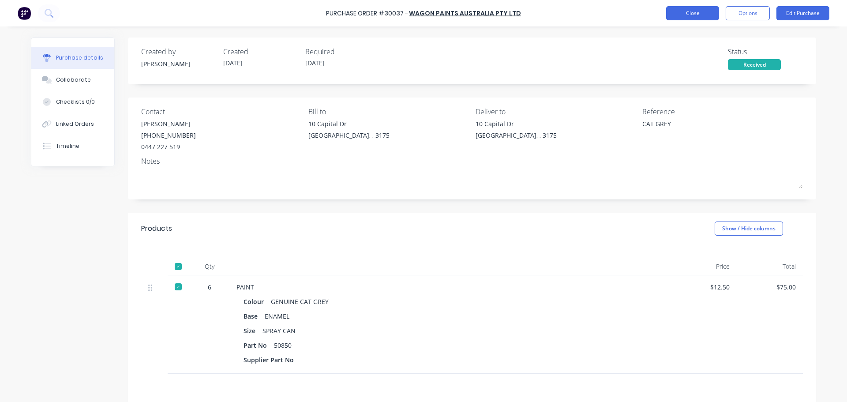
click at [682, 18] on button "Close" at bounding box center [692, 13] width 53 height 14
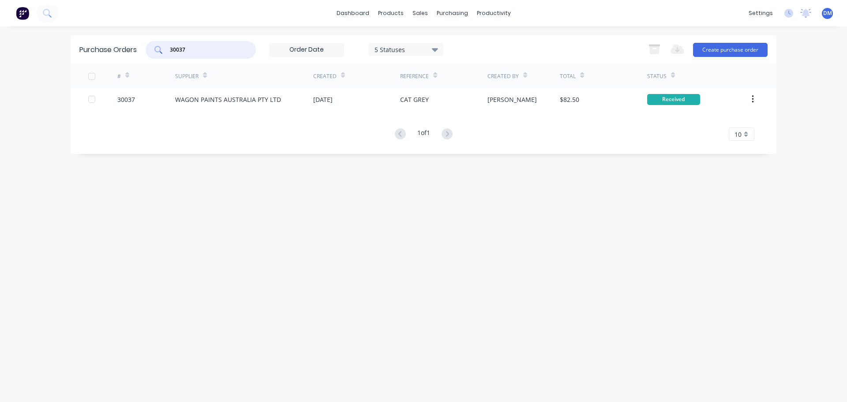
drag, startPoint x: 202, startPoint y: 52, endPoint x: 143, endPoint y: 52, distance: 58.2
click at [144, 53] on div "Purchase Orders 30037 5 Statuses 5 Statuses Export to Excel (XLSX) Create purch…" at bounding box center [424, 49] width 706 height 29
type input "30039"
click at [330, 97] on div "[DATE]" at bounding box center [322, 99] width 19 height 9
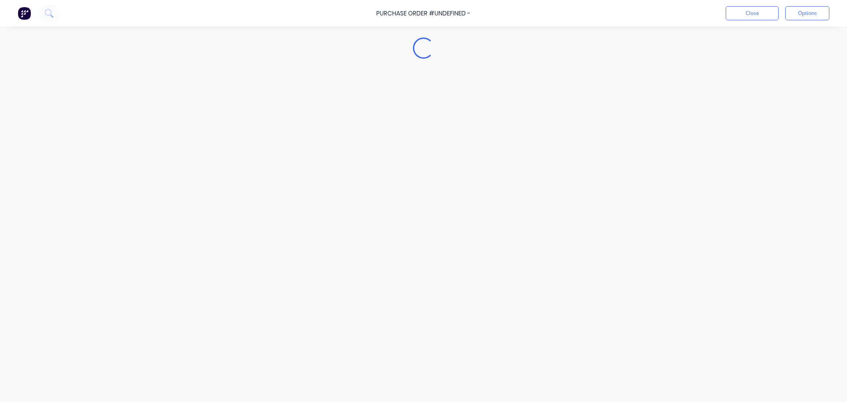
type textarea "x"
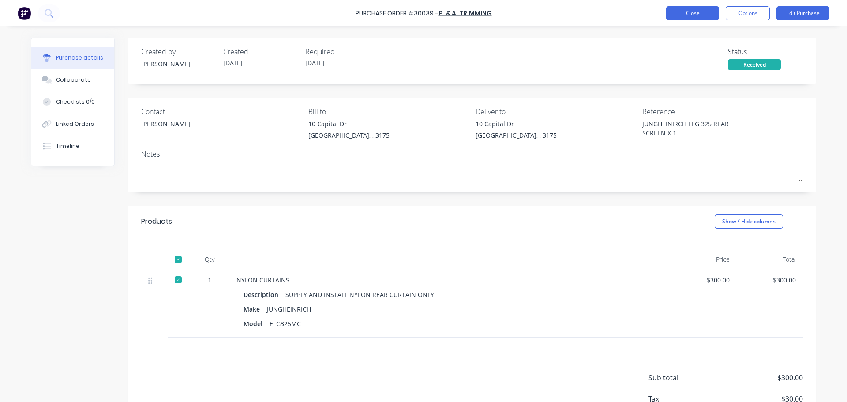
click at [674, 17] on button "Close" at bounding box center [692, 13] width 53 height 14
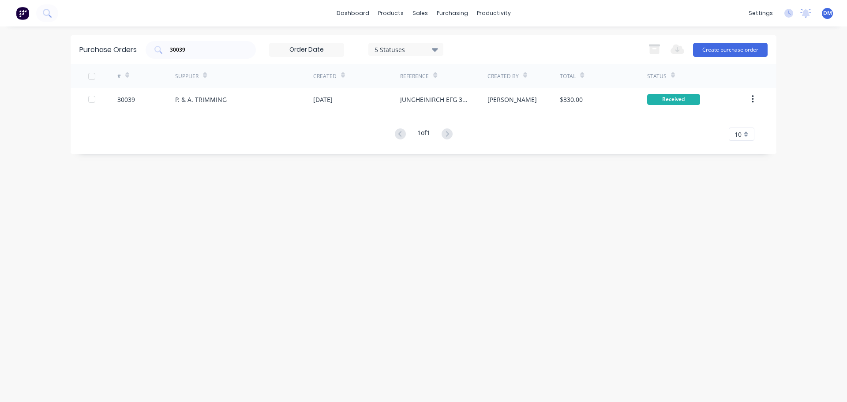
drag, startPoint x: 196, startPoint y: 52, endPoint x: 130, endPoint y: 49, distance: 66.2
click at [131, 50] on div "Purchase Orders 30039 5 Statuses 5 Statuses Export to Excel (XLSX) Create purch…" at bounding box center [424, 49] width 706 height 29
type input "30038"
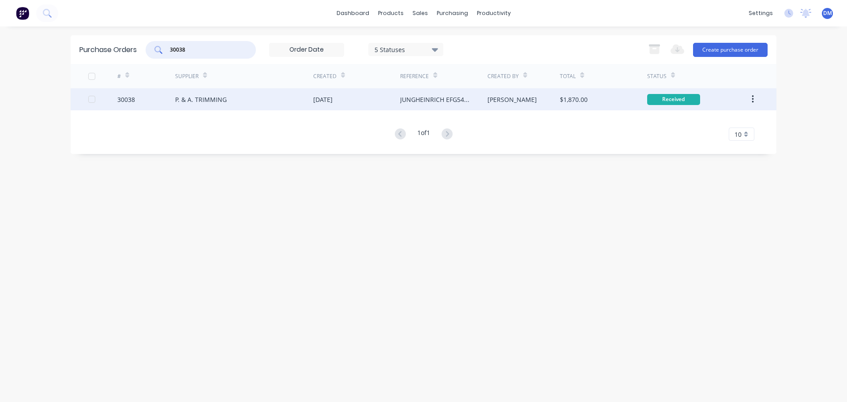
click at [329, 101] on div "[DATE]" at bounding box center [322, 99] width 19 height 9
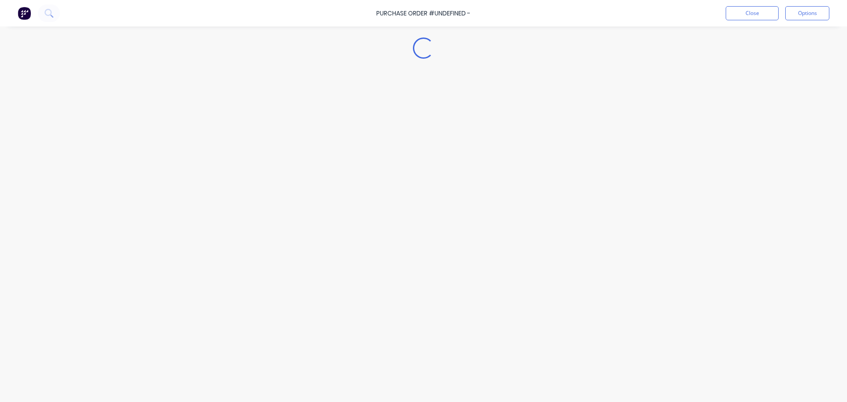
type textarea "x"
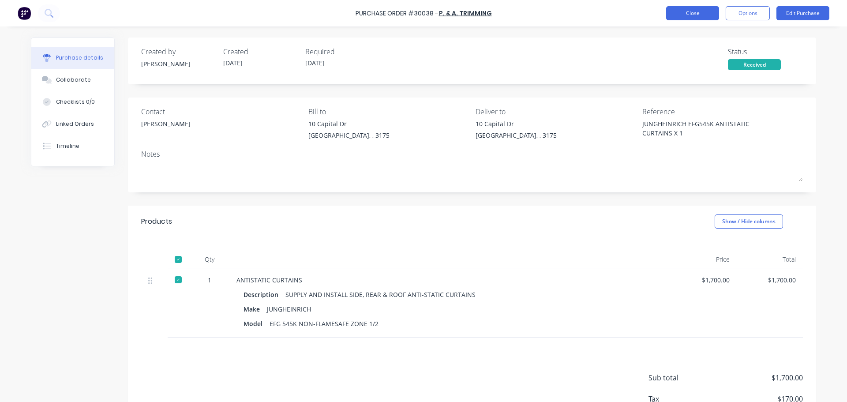
click at [704, 11] on button "Close" at bounding box center [692, 13] width 53 height 14
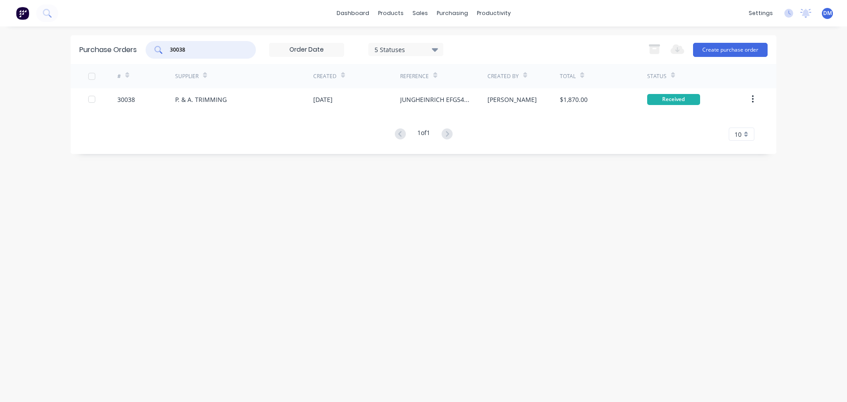
drag, startPoint x: 207, startPoint y: 50, endPoint x: 89, endPoint y: 54, distance: 118.7
click at [89, 55] on div "Purchase Orders 30038 5 Statuses 5 Statuses Export to Excel (XLSX) Create purch…" at bounding box center [424, 49] width 706 height 29
type input "29973"
click at [367, 101] on div "[DATE]" at bounding box center [356, 99] width 87 height 22
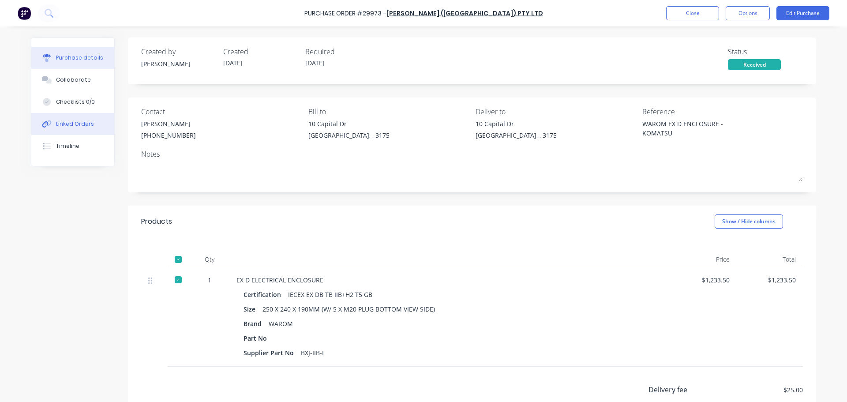
click at [72, 116] on button "Linked Orders" at bounding box center [72, 124] width 83 height 22
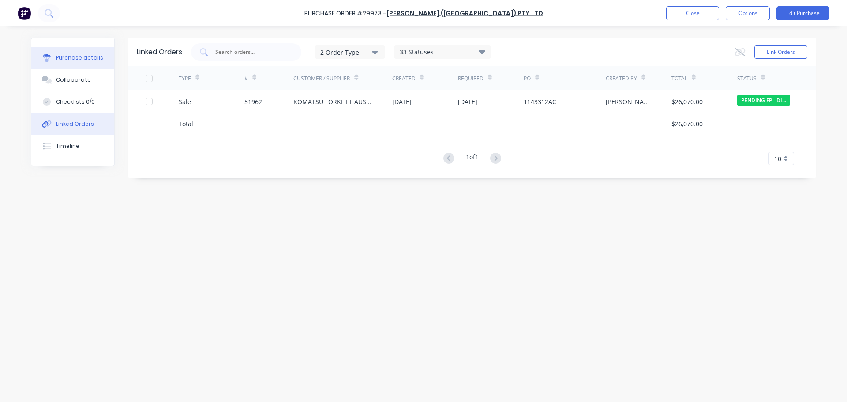
click at [66, 57] on div "Purchase details" at bounding box center [79, 58] width 47 height 8
type textarea "x"
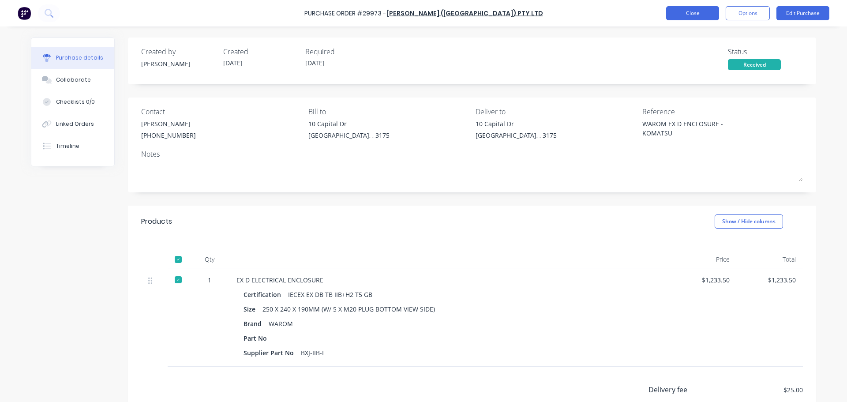
click at [674, 16] on button "Close" at bounding box center [692, 13] width 53 height 14
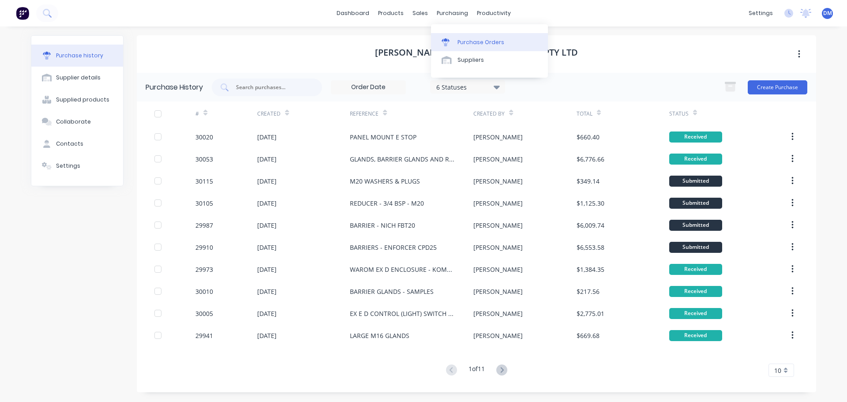
click at [473, 39] on div "Purchase Orders" at bounding box center [480, 42] width 47 height 8
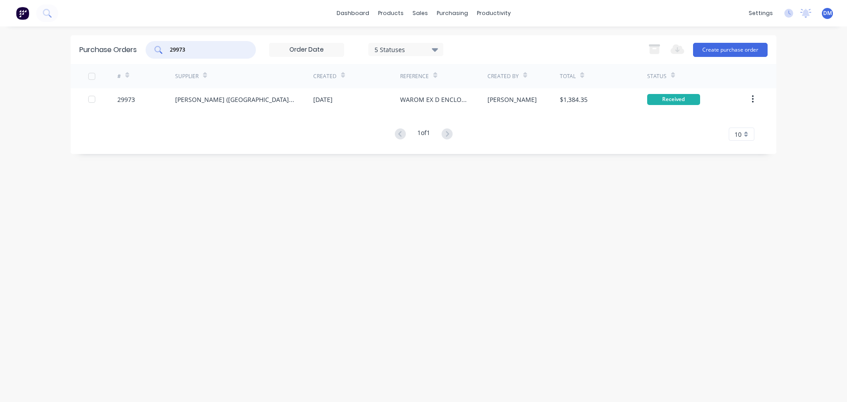
drag, startPoint x: 185, startPoint y: 50, endPoint x: 157, endPoint y: 44, distance: 29.4
click at [157, 44] on div "29973" at bounding box center [201, 50] width 110 height 18
type input "3"
type input "30042"
click at [351, 95] on div "[DATE]" at bounding box center [356, 99] width 87 height 22
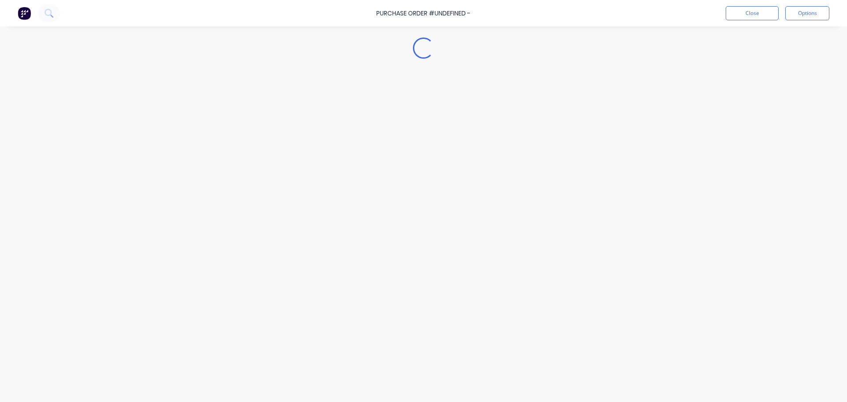
type textarea "x"
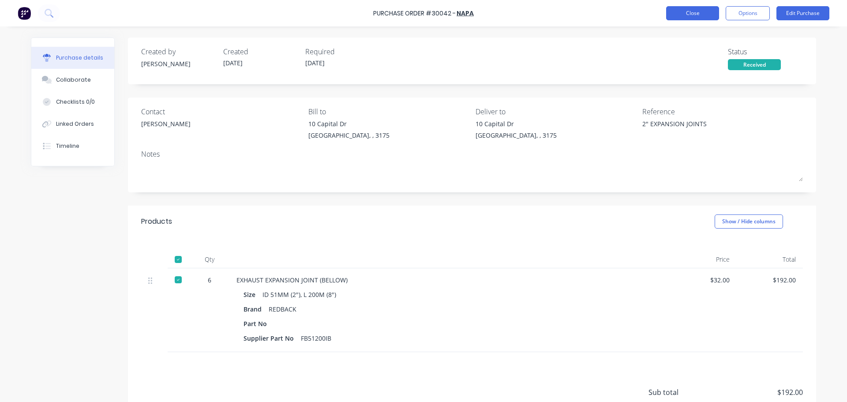
click at [686, 14] on button "Close" at bounding box center [692, 13] width 53 height 14
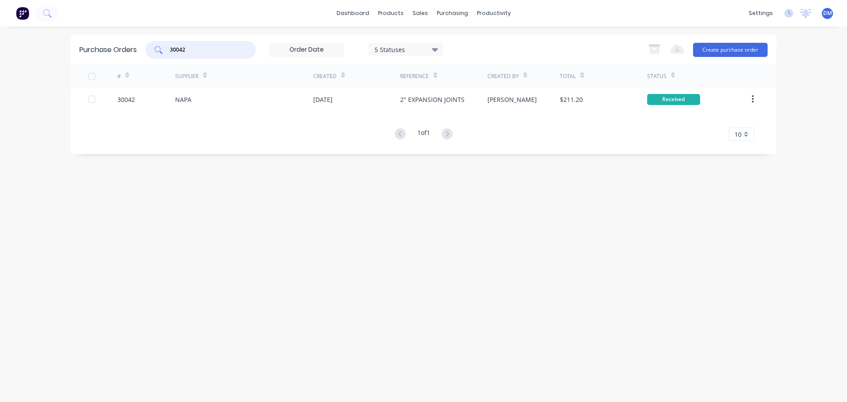
drag, startPoint x: 185, startPoint y: 49, endPoint x: 132, endPoint y: 41, distance: 53.5
click at [124, 42] on div "Purchase Orders 30042 5 Statuses 5 Statuses Export to Excel (XLSX) Create purch…" at bounding box center [424, 49] width 706 height 29
type input "30041"
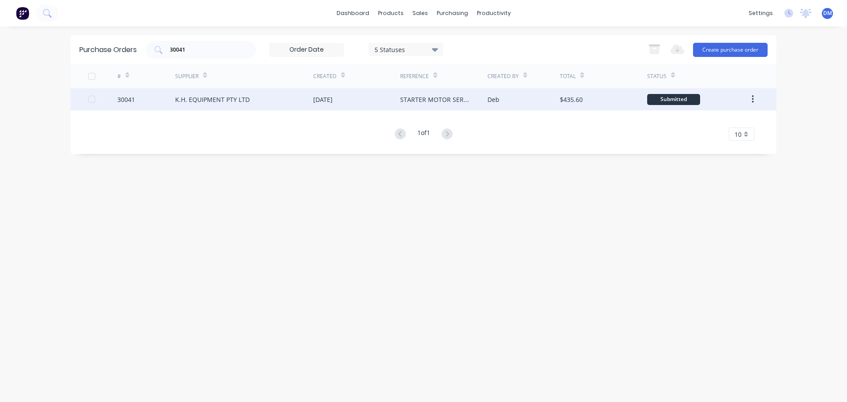
click at [315, 102] on div "[DATE]" at bounding box center [322, 99] width 19 height 9
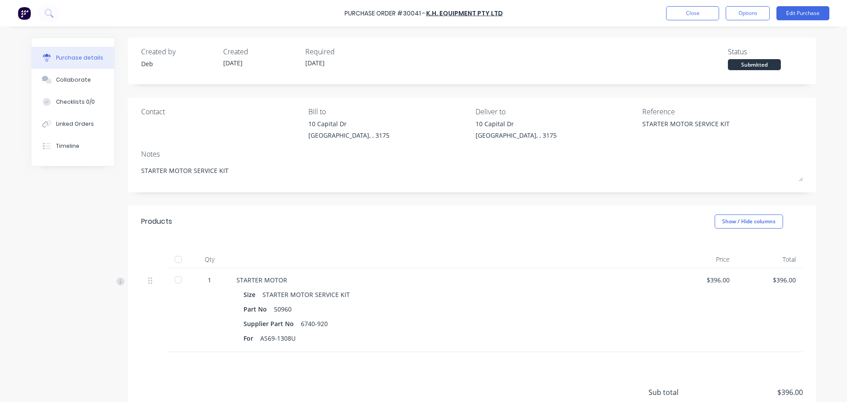
click at [172, 258] on div at bounding box center [178, 260] width 18 height 18
type textarea "x"
click at [693, 11] on button "Close" at bounding box center [692, 13] width 53 height 14
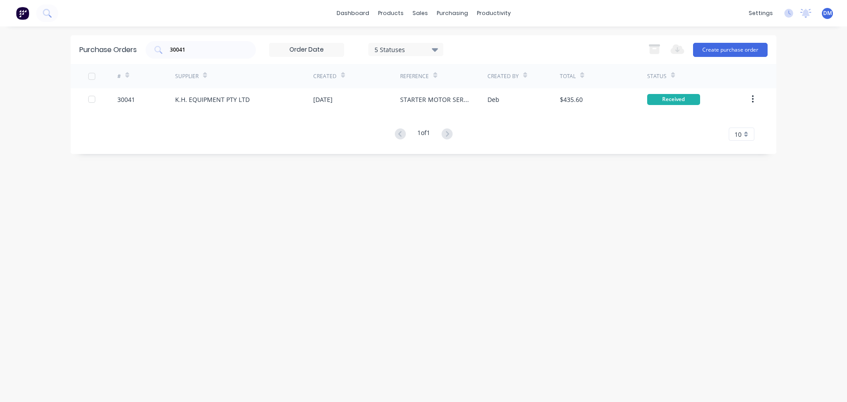
drag, startPoint x: 208, startPoint y: 49, endPoint x: 120, endPoint y: 45, distance: 87.4
click at [130, 47] on div "Purchase Orders 30041 5 Statuses 5 Statuses Export to Excel (XLSX) Create purch…" at bounding box center [424, 49] width 706 height 29
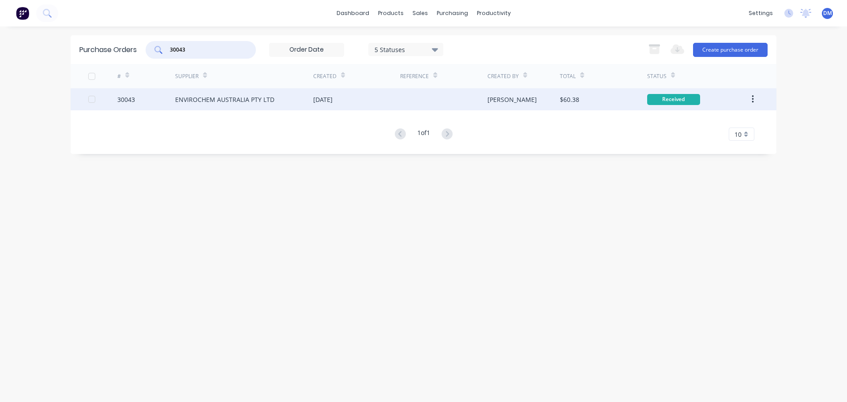
type input "30043"
click at [305, 99] on div "ENVIROCHEM AUSTRALIA PTY LTD" at bounding box center [244, 99] width 138 height 22
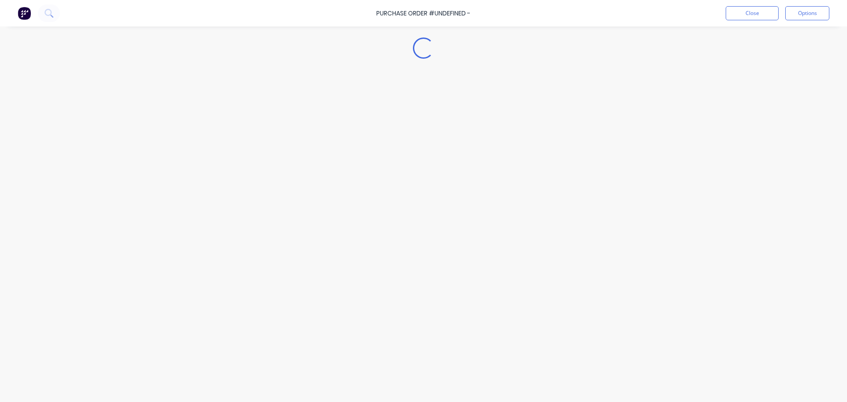
type textarea "x"
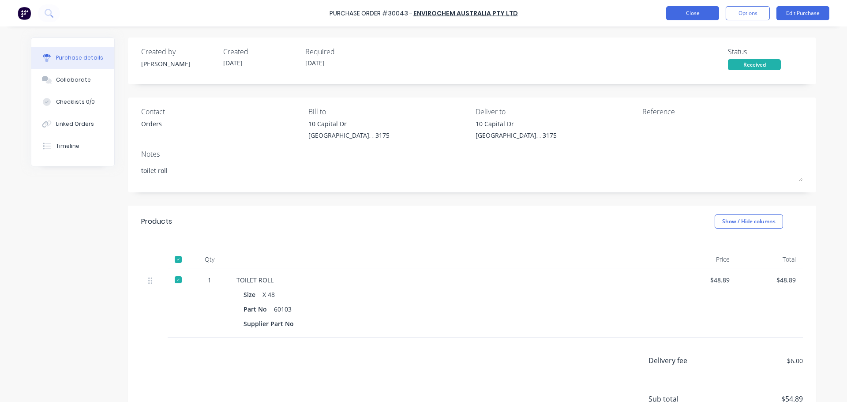
click at [698, 13] on button "Close" at bounding box center [692, 13] width 53 height 14
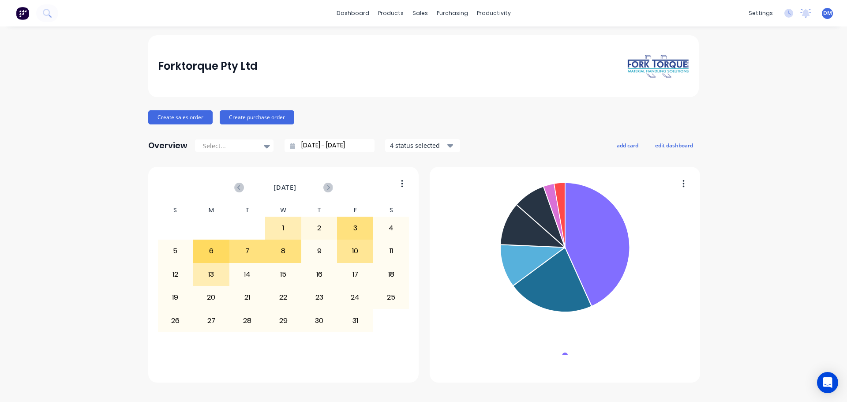
click at [46, 10] on icon at bounding box center [47, 13] width 8 height 8
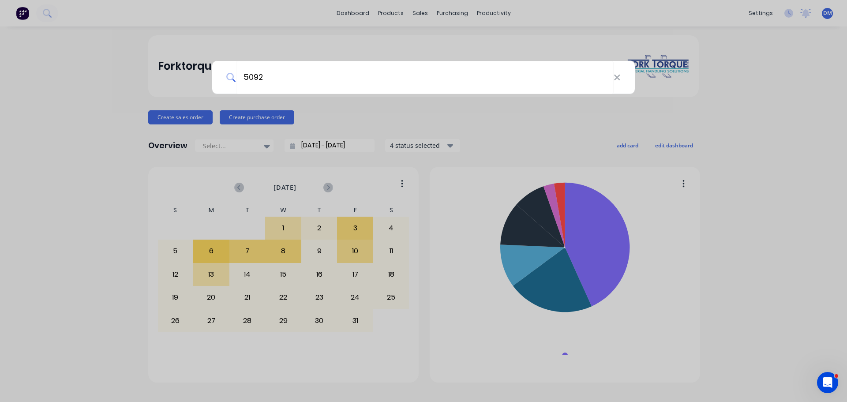
type input "50920"
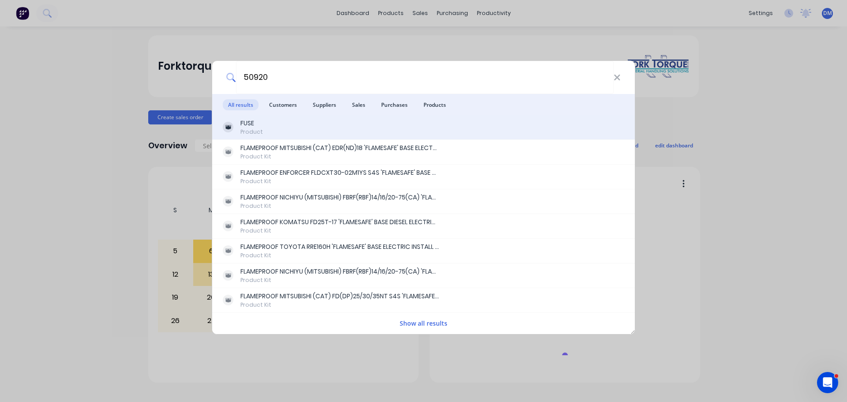
click at [265, 129] on div "FUSE Product" at bounding box center [423, 127] width 401 height 17
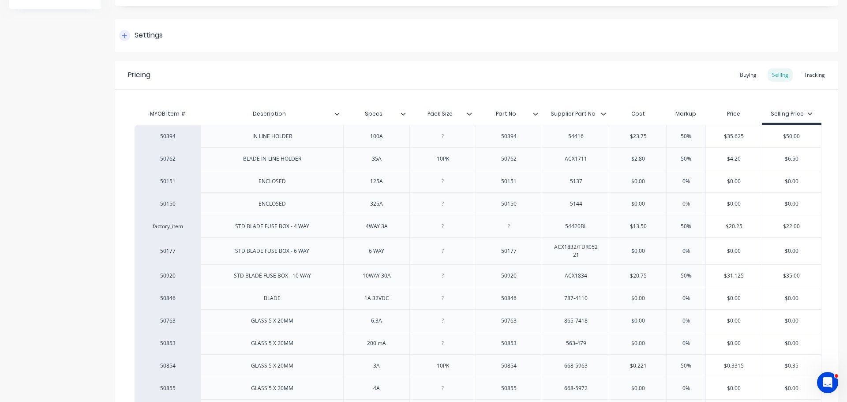
scroll to position [132, 0]
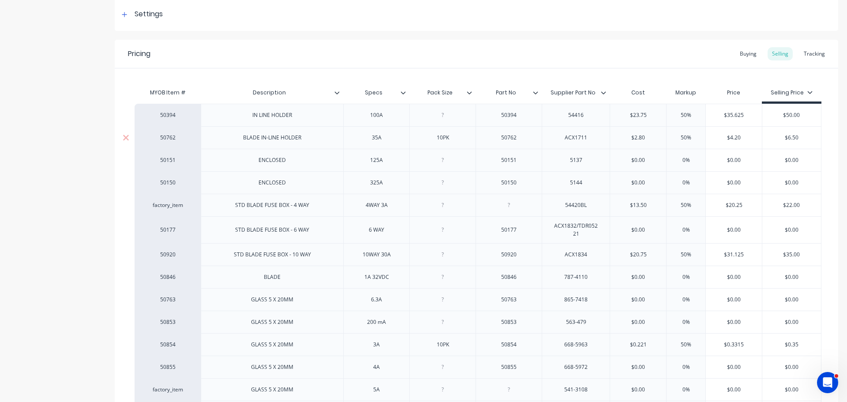
type textarea "x"
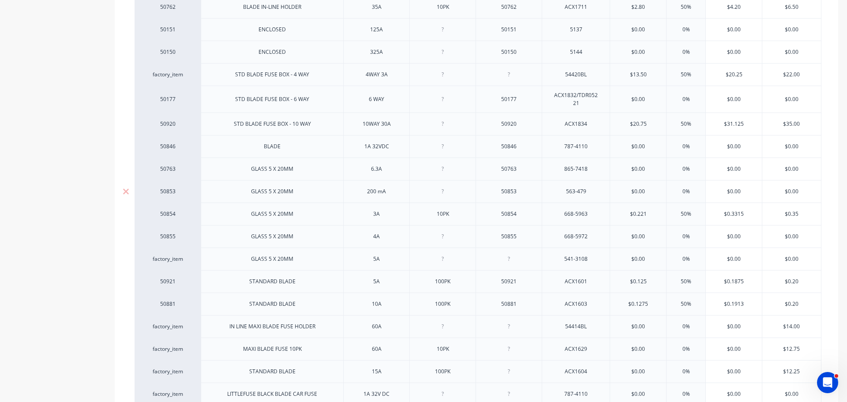
scroll to position [265, 0]
drag, startPoint x: 650, startPoint y: 121, endPoint x: 614, endPoint y: 123, distance: 35.3
click at [614, 123] on input "$20.75" at bounding box center [638, 122] width 56 height 8
type input "2"
type textarea "x"
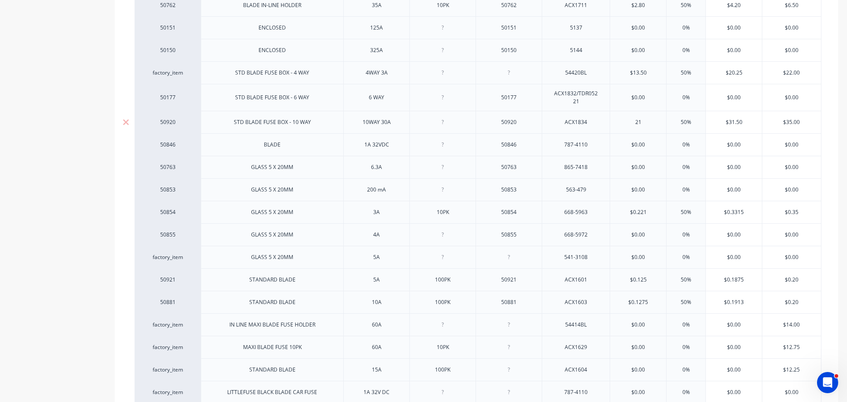
type input "21."
type textarea "x"
type input "21.2"
type textarea "x"
type input "21.25"
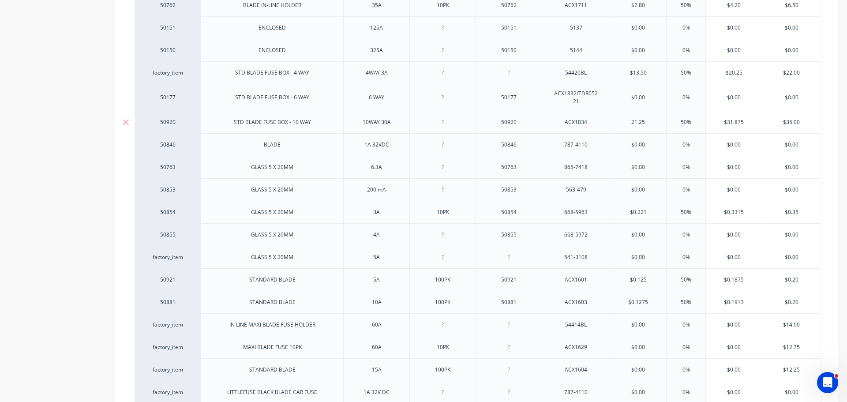
type input "50%"
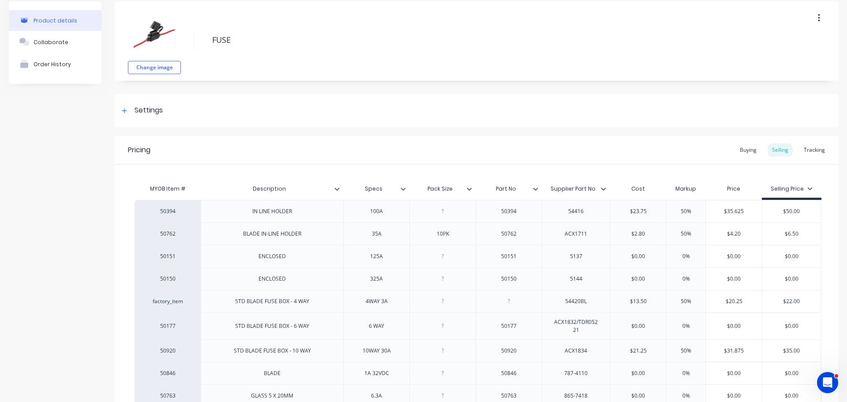
scroll to position [0, 0]
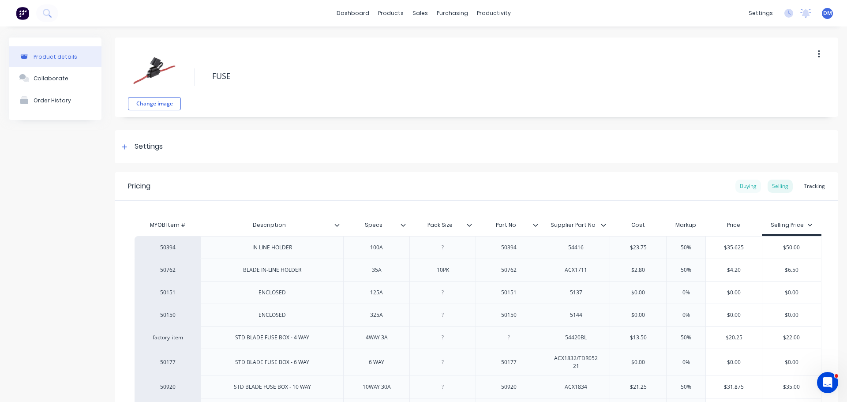
drag, startPoint x: 746, startPoint y: 185, endPoint x: 738, endPoint y: 184, distance: 8.0
click at [746, 185] on div "Buying" at bounding box center [748, 186] width 26 height 13
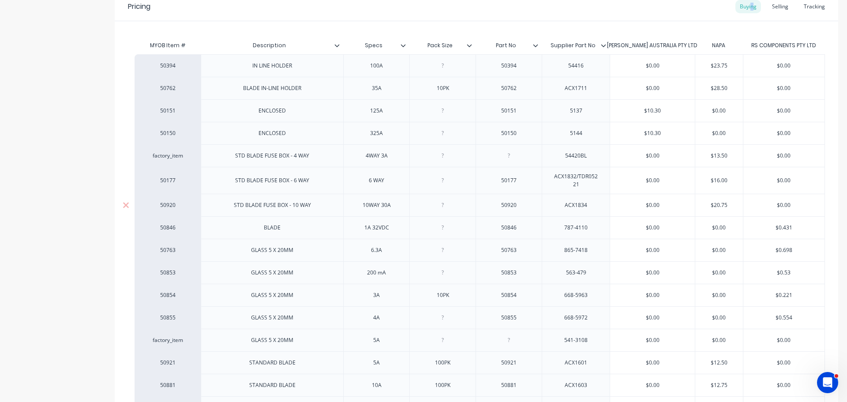
scroll to position [221, 0]
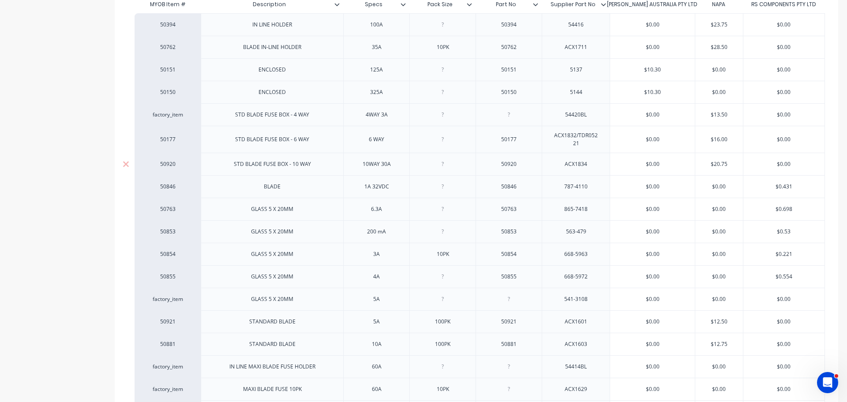
type input "$20.75"
drag, startPoint x: 730, startPoint y: 161, endPoint x: 704, endPoint y: 161, distance: 26.0
click at [704, 161] on input "$20.75" at bounding box center [719, 164] width 48 height 8
type textarea "x"
type input "2"
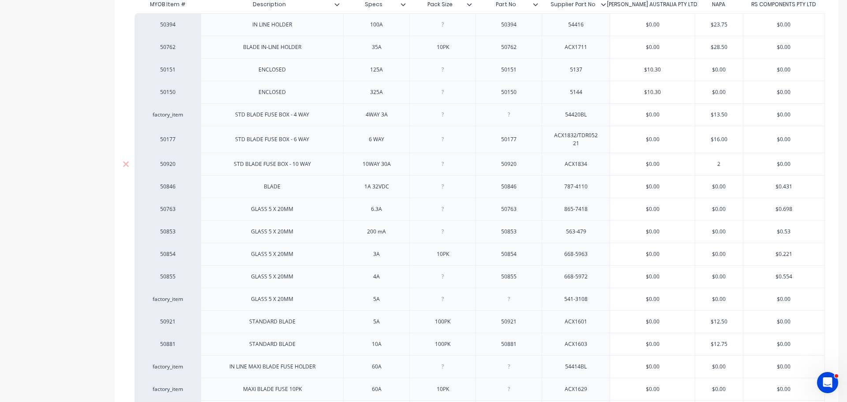
type textarea "x"
type input "21"
type textarea "x"
type input "21."
type textarea "x"
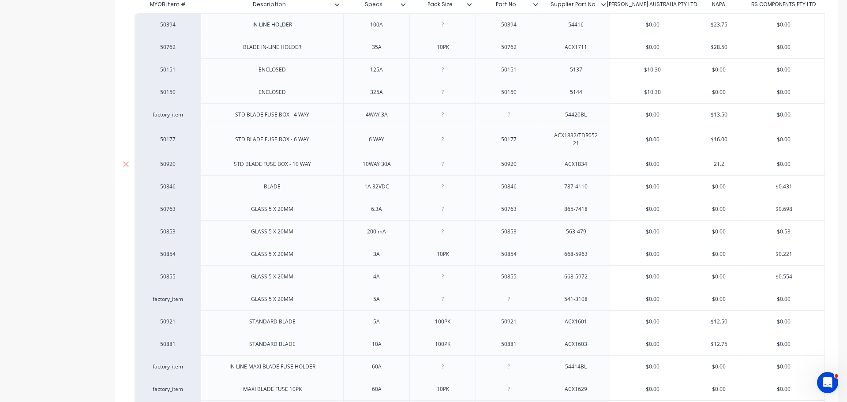
type input "21.25"
type textarea "x"
type input "21.25"
type input "$0.00"
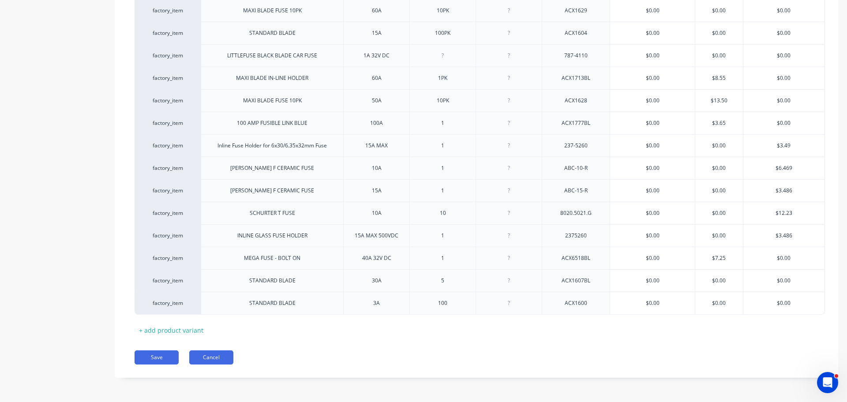
scroll to position [603, 0]
drag, startPoint x: 145, startPoint y: 357, endPoint x: 156, endPoint y: 355, distance: 11.2
click at [145, 357] on button "Save" at bounding box center [157, 357] width 44 height 14
type textarea "x"
